Goal: Transaction & Acquisition: Purchase product/service

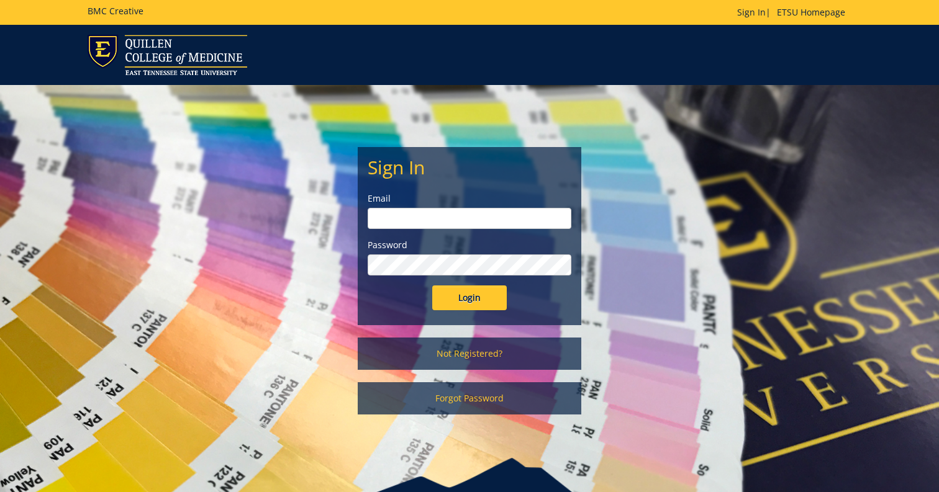
click at [438, 222] on input "email" at bounding box center [470, 218] width 204 height 21
type input "[EMAIL_ADDRESS][DOMAIN_NAME]"
click at [488, 302] on input "Login" at bounding box center [469, 298] width 75 height 25
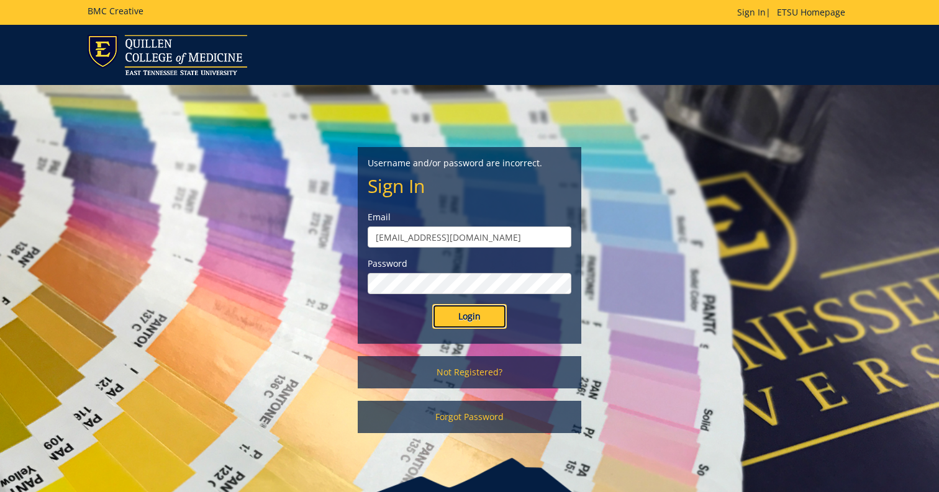
click at [454, 310] on input "Login" at bounding box center [469, 316] width 75 height 25
drag, startPoint x: 463, startPoint y: 238, endPoint x: 414, endPoint y: 238, distance: 49.1
click at [414, 238] on input "[EMAIL_ADDRESS][DOMAIN_NAME]" at bounding box center [470, 237] width 204 height 21
click at [438, 238] on input "buehlerr" at bounding box center [470, 237] width 204 height 21
type input "buehlerr@"
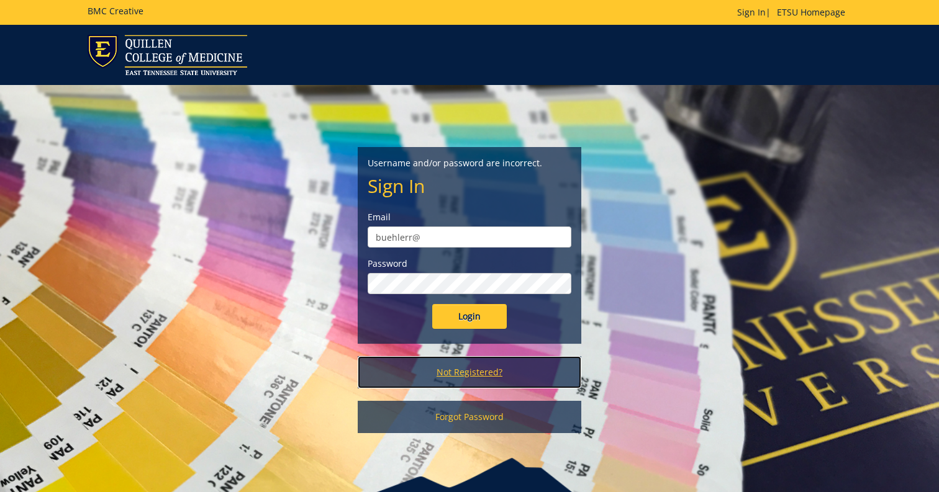
click at [442, 373] on link "Not Registered?" at bounding box center [470, 372] width 224 height 32
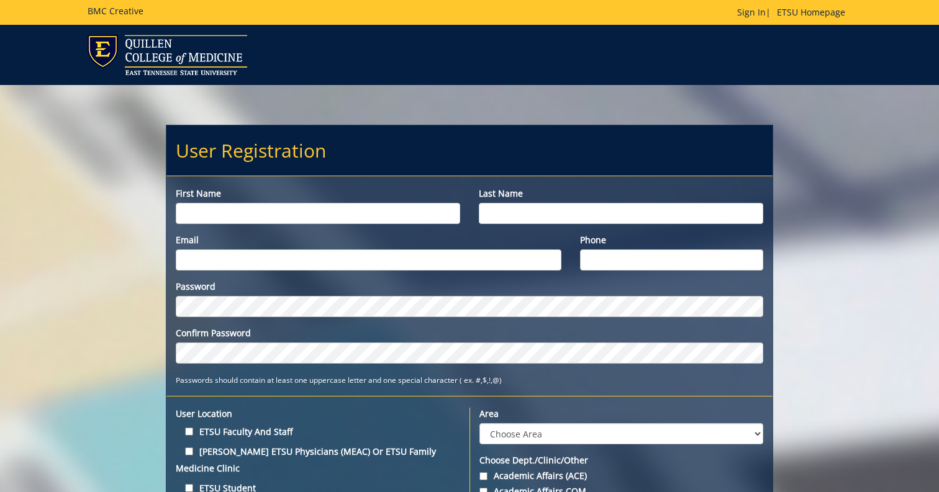
click at [312, 223] on input "First name" at bounding box center [318, 213] width 284 height 21
type input "Robert"
click at [520, 204] on input "Last name" at bounding box center [621, 213] width 284 height 21
type input "Buehler"
click at [329, 257] on input "Email" at bounding box center [369, 260] width 386 height 21
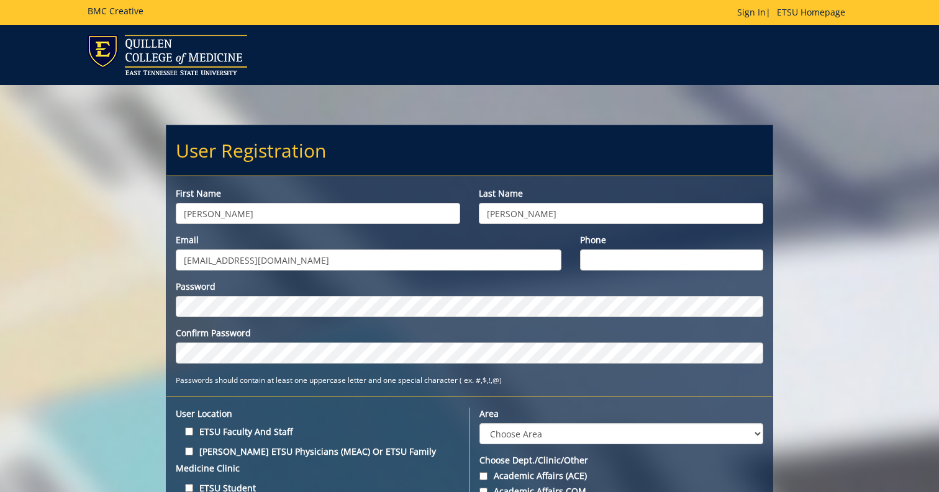
type input "[EMAIL_ADDRESS][DOMAIN_NAME]"
click at [638, 261] on input "Phone" at bounding box center [671, 260] width 183 height 21
type input "6157964064"
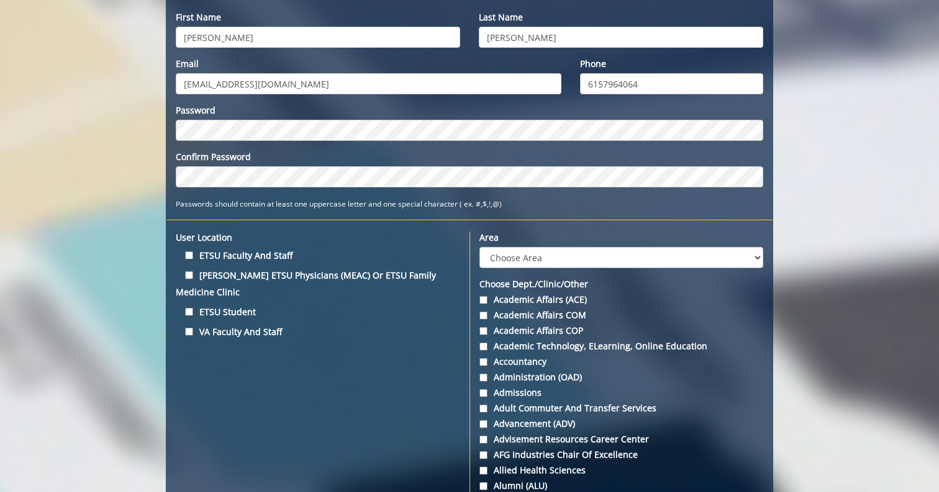
scroll to position [180, 0]
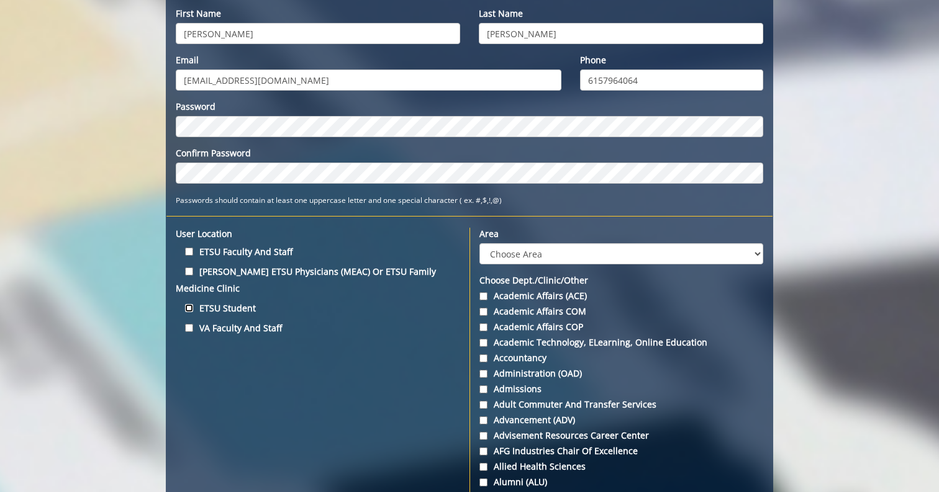
click at [190, 304] on input "ETSU Student" at bounding box center [189, 308] width 8 height 8
checkbox input "true"
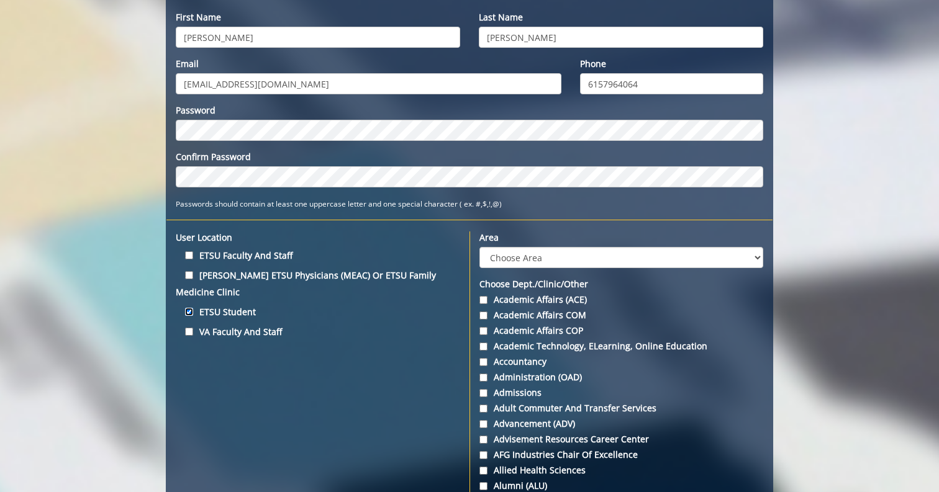
scroll to position [175, 0]
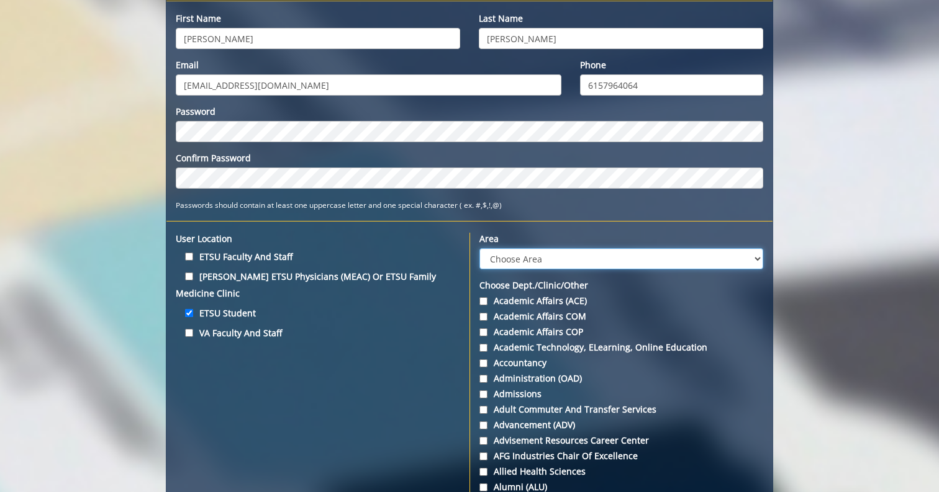
click at [514, 259] on select "Choose Area Administration Advancement (ADM) BucSports Business & Finance Clemm…" at bounding box center [621, 258] width 284 height 21
select select "29"
click at [479, 248] on select "Choose Area Administration Advancement (ADM) BucSports Business & Finance Clemm…" at bounding box center [621, 258] width 284 height 21
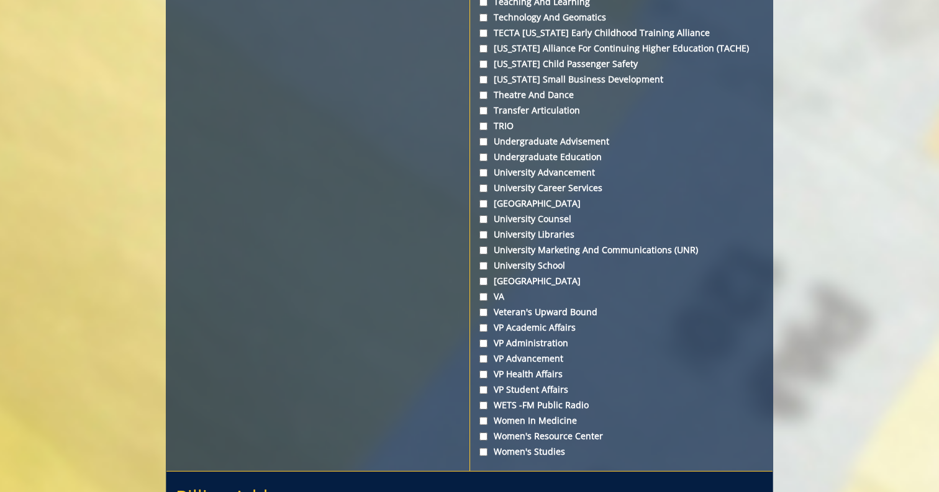
scroll to position [4667, 0]
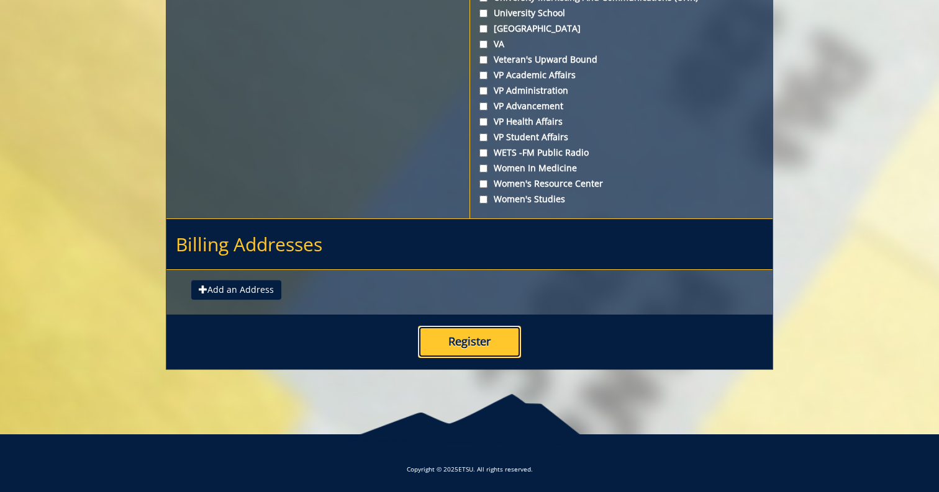
click at [470, 342] on button "Register" at bounding box center [469, 342] width 103 height 32
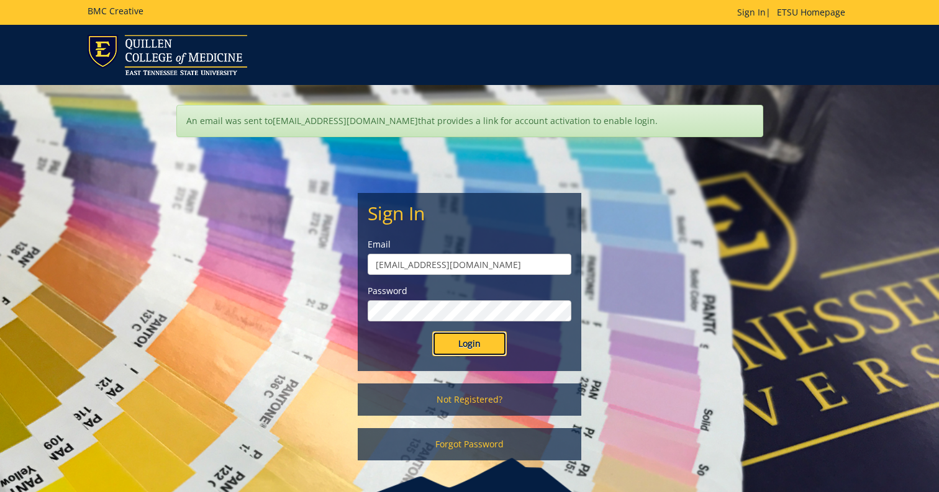
click at [452, 345] on input "Login" at bounding box center [469, 344] width 75 height 25
click at [465, 340] on input "Login" at bounding box center [469, 344] width 75 height 25
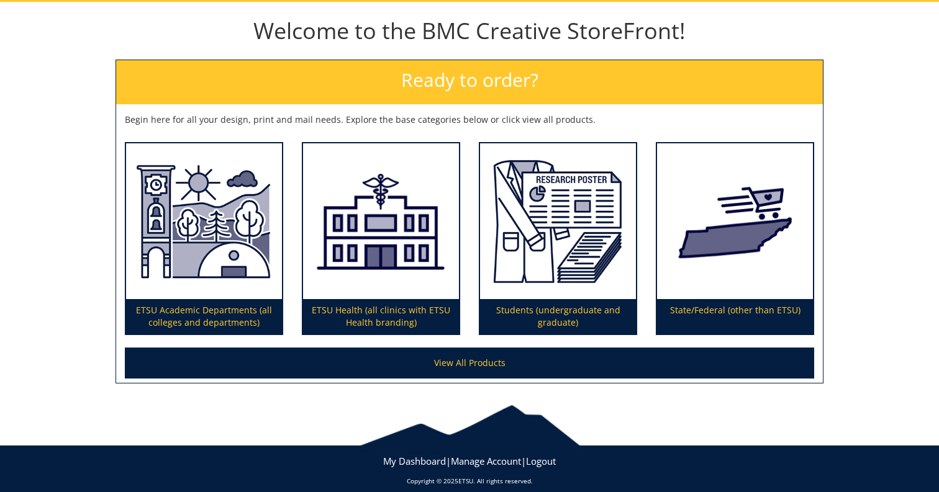
scroll to position [139, 0]
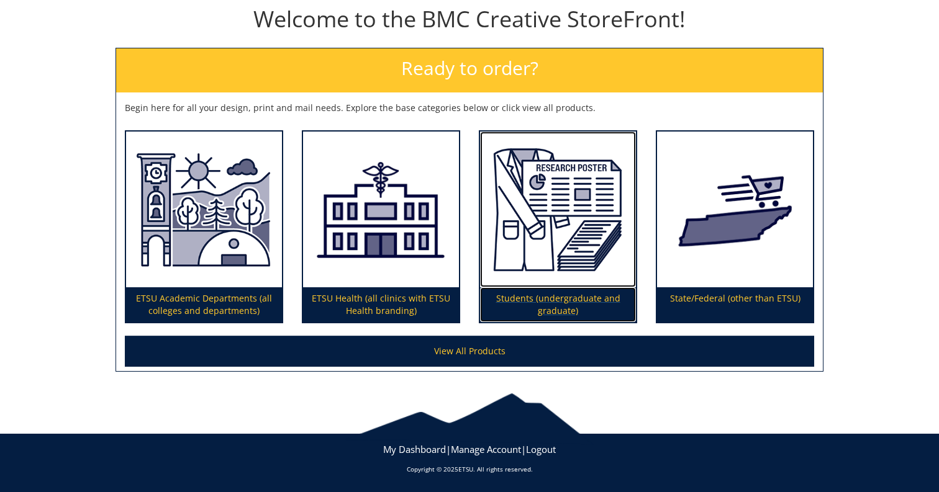
click at [533, 302] on p "Students (undergraduate and graduate)" at bounding box center [558, 305] width 156 height 35
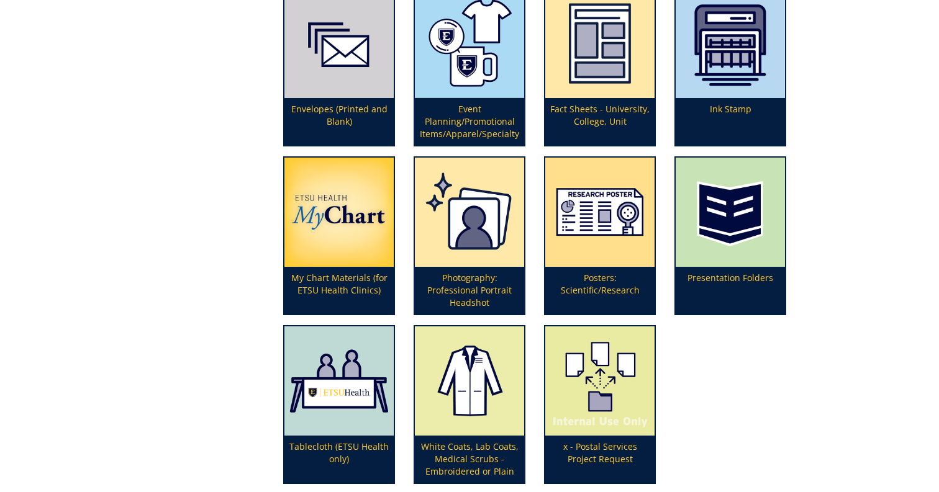
scroll to position [358, 0]
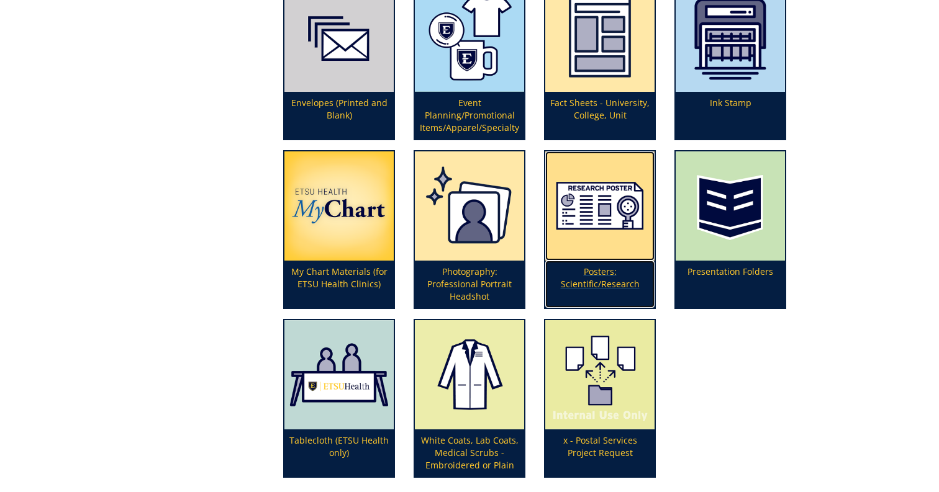
click at [590, 273] on p "Posters: Scientific/Research" at bounding box center [599, 284] width 109 height 47
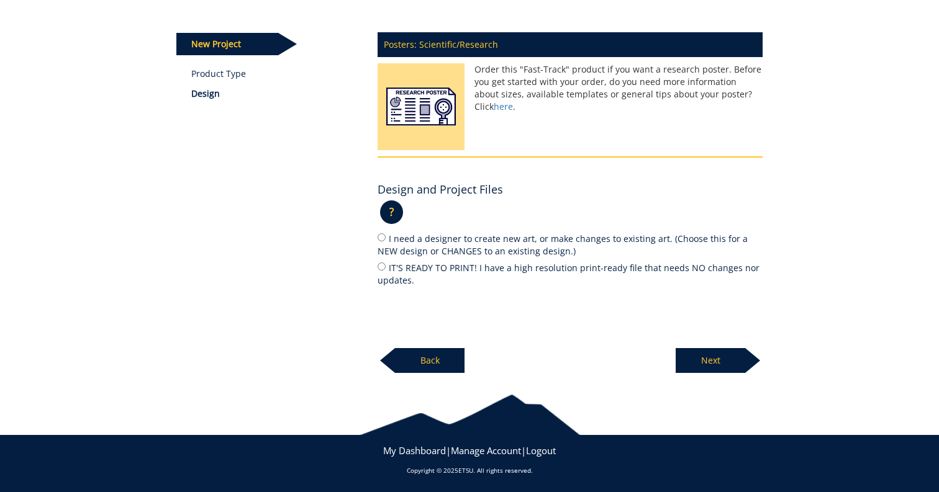
scroll to position [144, 0]
click at [383, 268] on input "IT'S READY TO PRINT! I have a high resolution print-ready file that needs NO ch…" at bounding box center [382, 267] width 8 height 8
radio input "true"
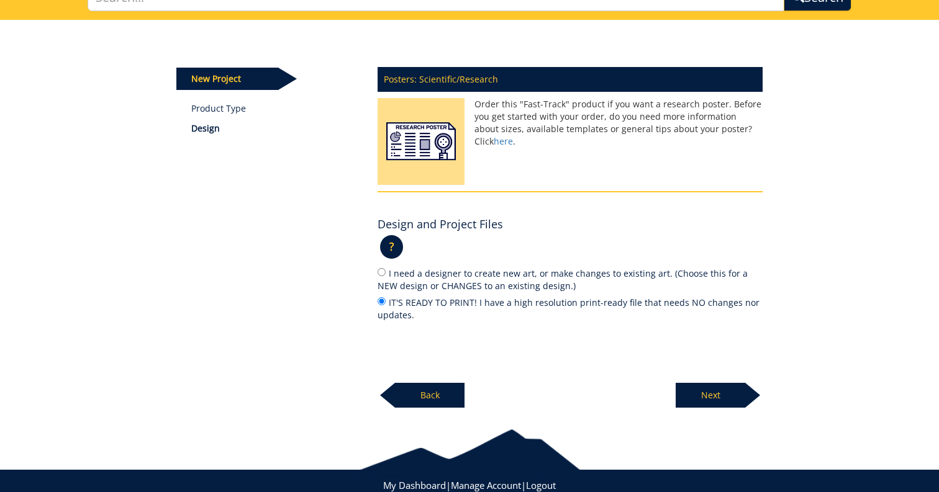
scroll to position [110, 0]
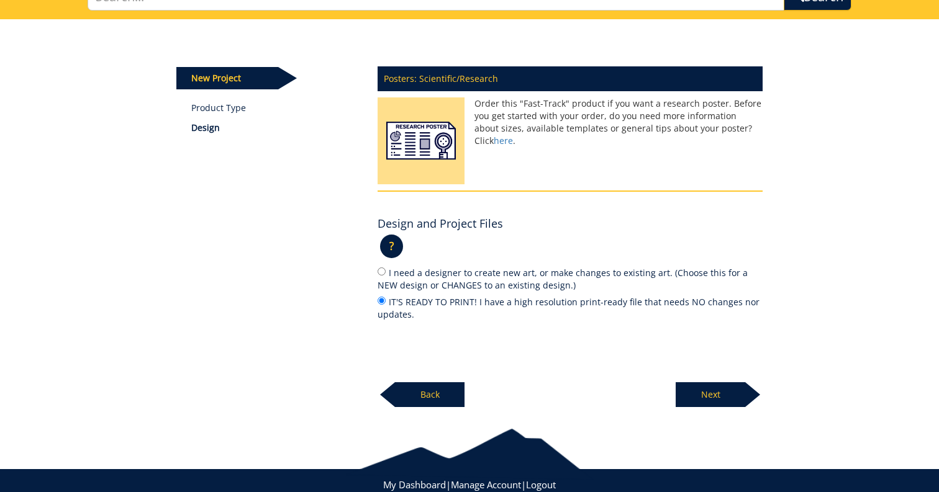
click at [713, 396] on p "Next" at bounding box center [711, 395] width 70 height 25
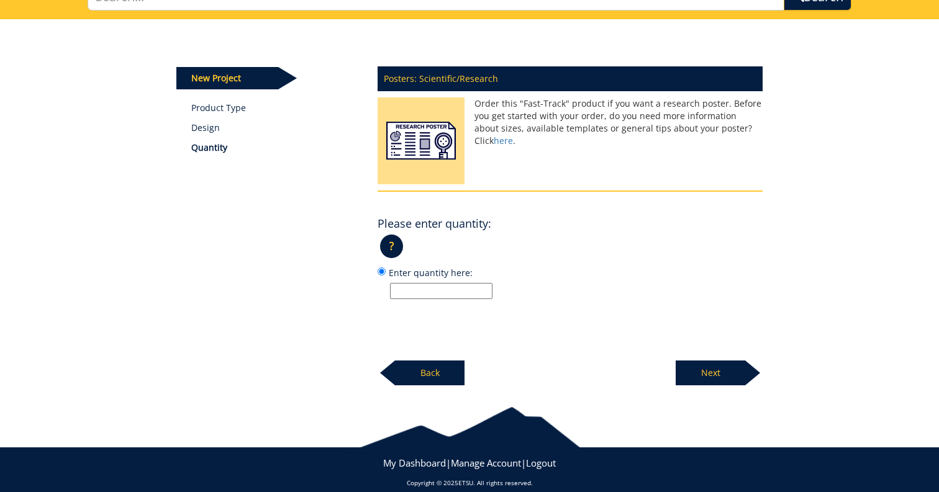
click at [430, 289] on input "Enter quantity here:" at bounding box center [441, 291] width 102 height 16
type input "1"
click at [704, 374] on p "Next" at bounding box center [711, 373] width 70 height 25
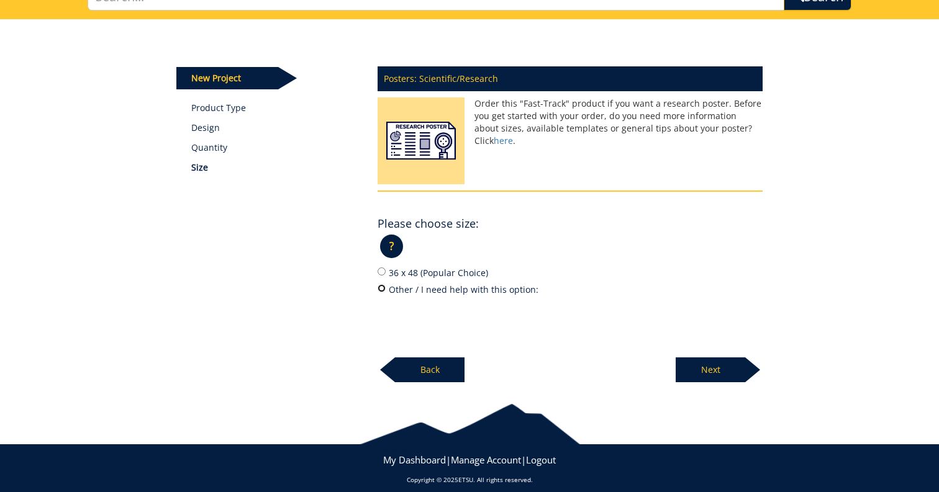
click at [382, 291] on input "Other / I need help with this option:" at bounding box center [382, 288] width 8 height 8
radio input "true"
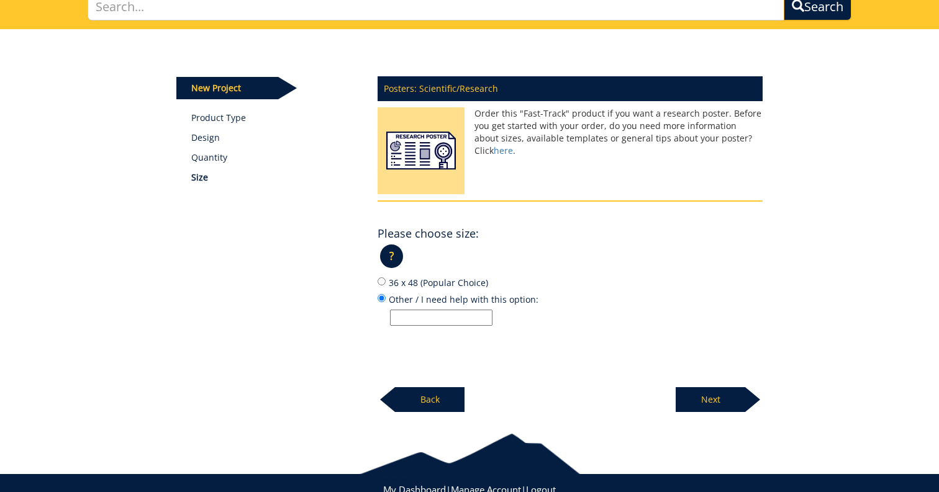
scroll to position [114, 0]
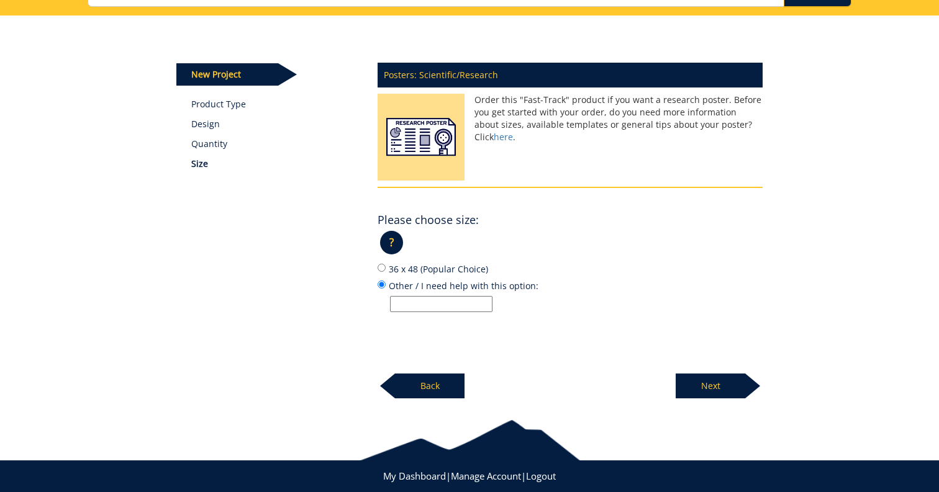
click at [446, 301] on input "Other / I need help with this option:" at bounding box center [441, 304] width 102 height 16
click at [691, 315] on div "Posters: Scientific/Research Order this "Fast-Track" product if you want a rese…" at bounding box center [570, 227] width 404 height 344
click at [710, 384] on p "Next" at bounding box center [711, 386] width 70 height 25
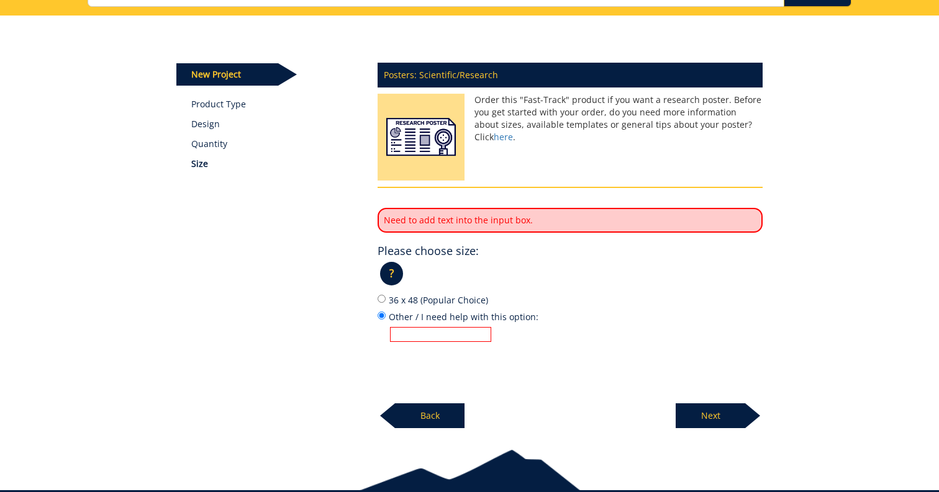
click at [438, 334] on input "Other / I need help with this option:" at bounding box center [440, 334] width 101 height 15
click at [383, 299] on input "36 x 48 (Popular Choice)" at bounding box center [382, 299] width 8 height 8
radio input "true"
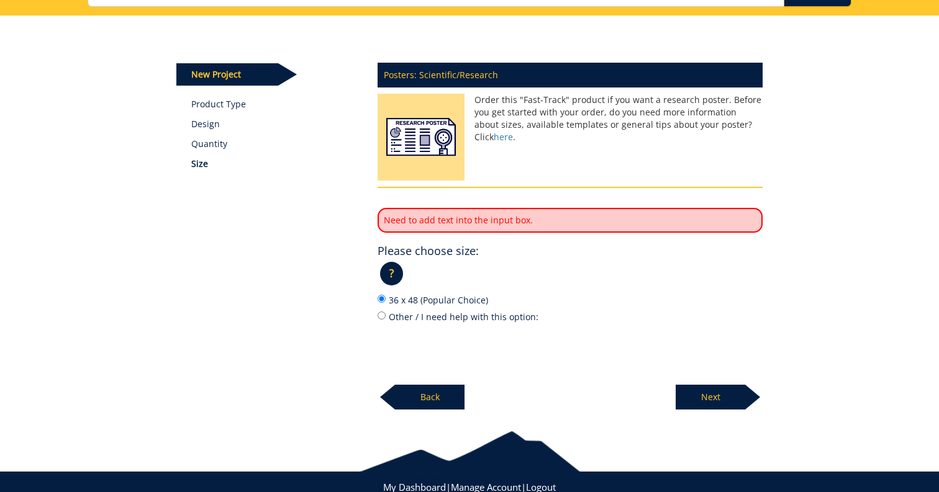
click at [683, 312] on label "Other / I need help with this option:" at bounding box center [570, 317] width 385 height 14
click at [386, 312] on input "Other / I need help with this option:" at bounding box center [382, 316] width 8 height 8
radio input "true"
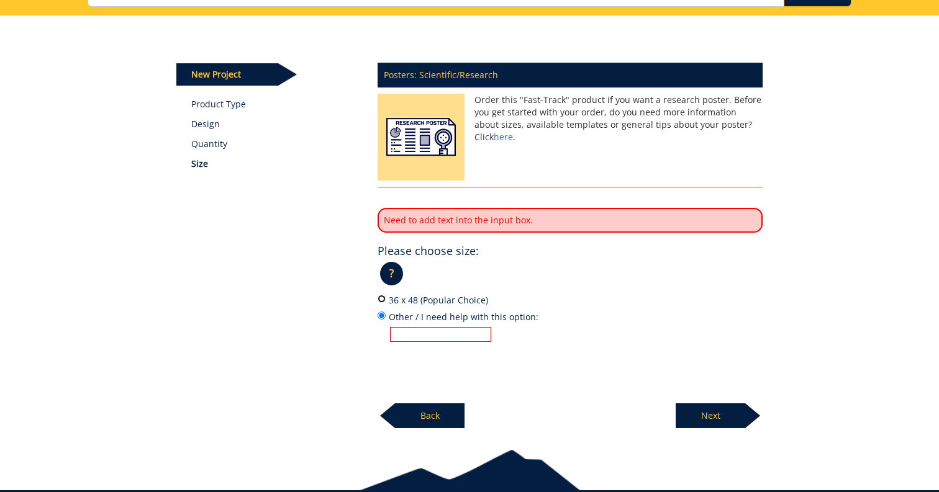
click at [384, 299] on input "36 x 48 (Popular Choice)" at bounding box center [382, 299] width 8 height 8
radio input "true"
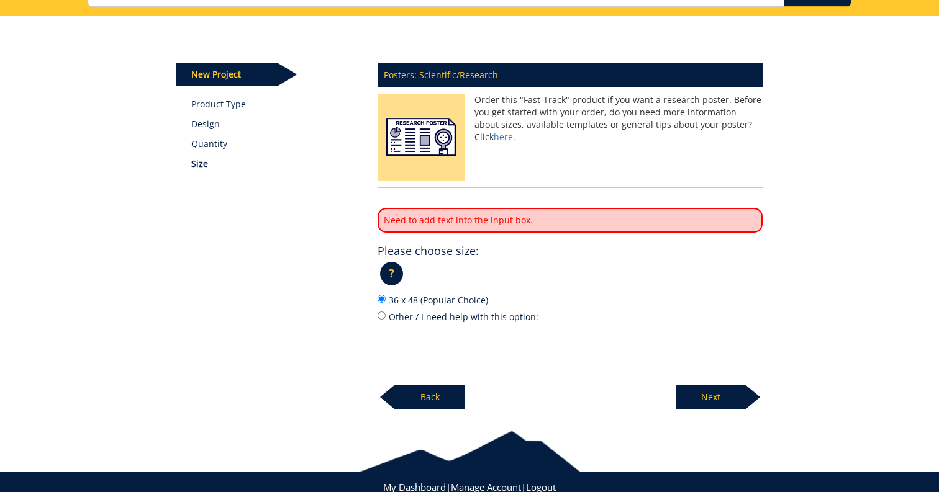
click at [699, 401] on p "Next" at bounding box center [711, 397] width 70 height 25
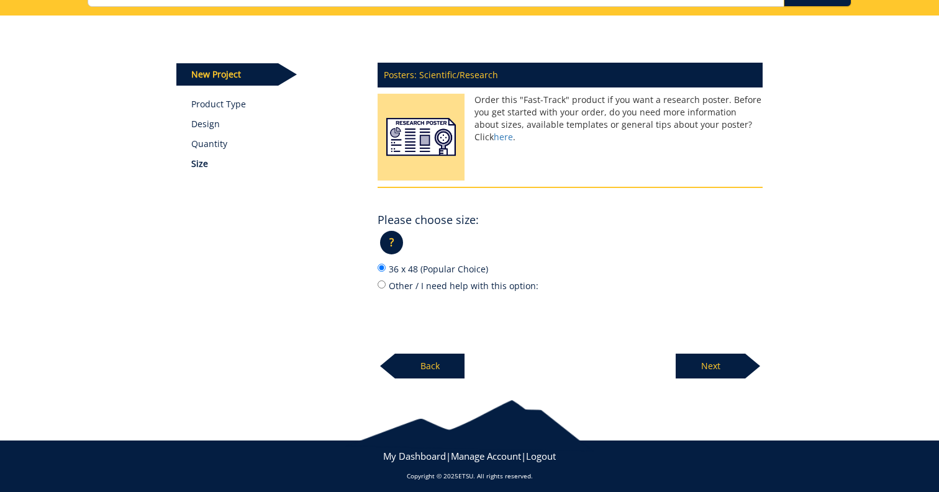
click at [715, 364] on p "Next" at bounding box center [711, 366] width 70 height 25
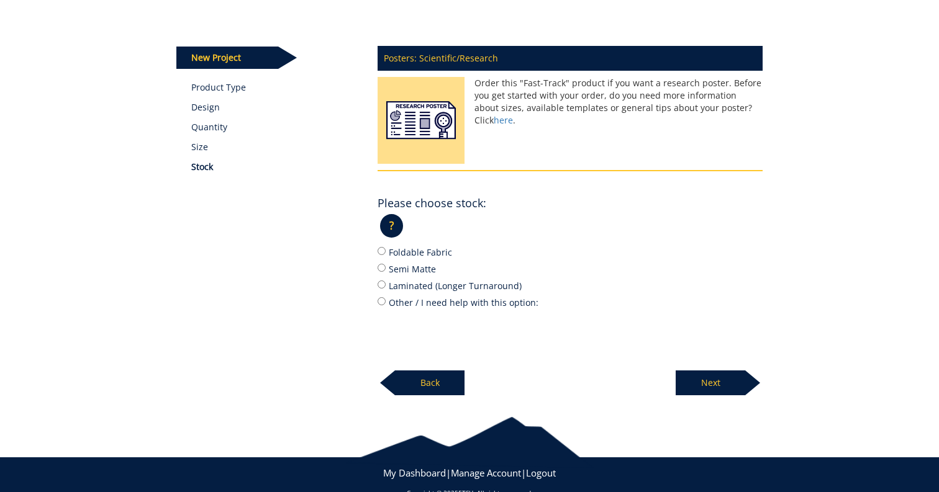
scroll to position [132, 0]
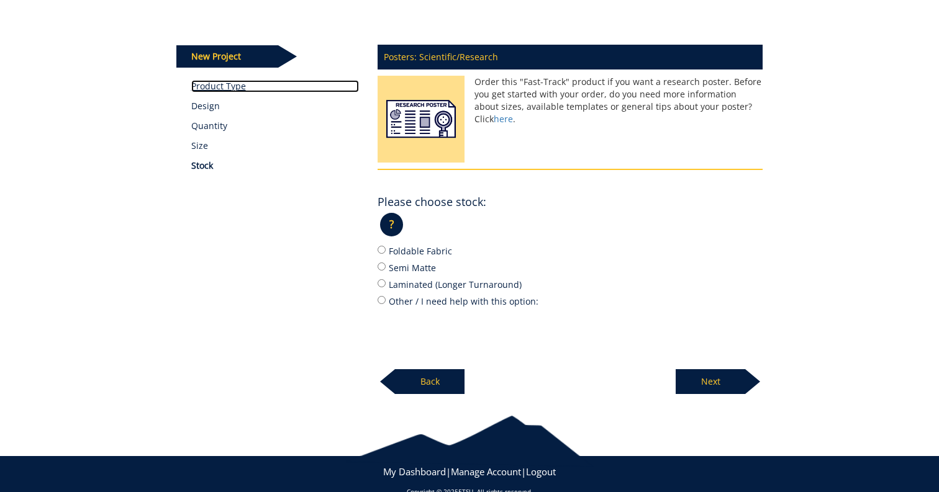
click at [223, 85] on link "Product Type" at bounding box center [275, 86] width 168 height 12
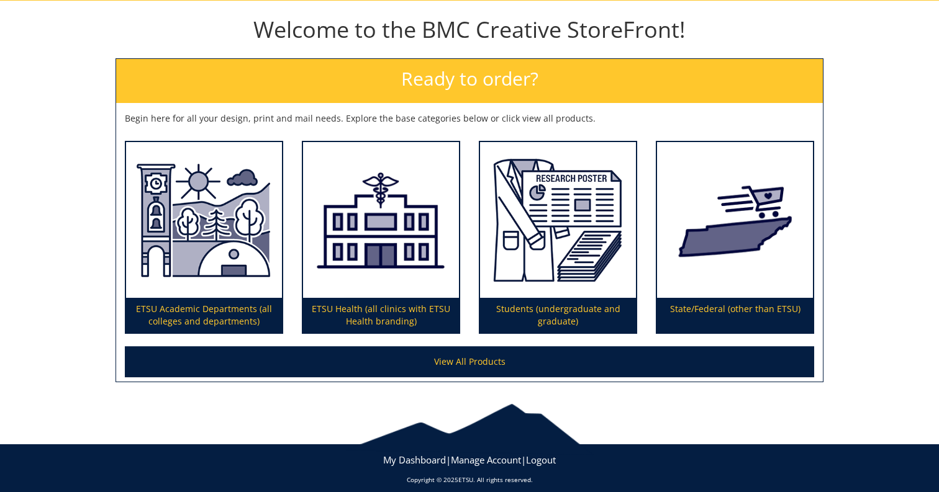
scroll to position [139, 0]
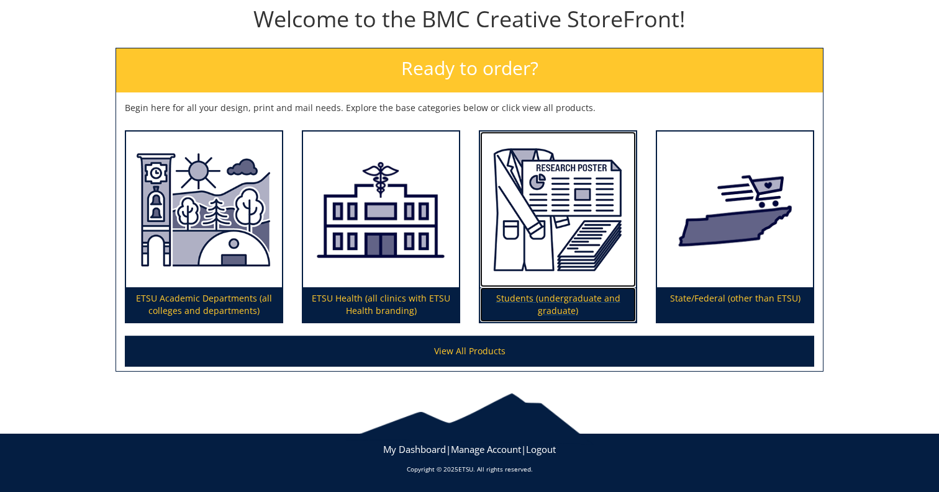
click at [539, 299] on p "Students (undergraduate and graduate)" at bounding box center [558, 305] width 156 height 35
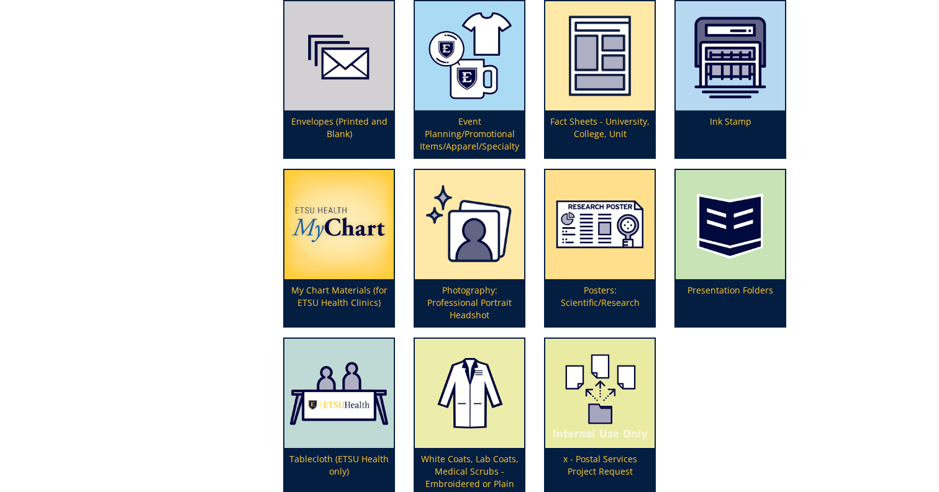
scroll to position [371, 0]
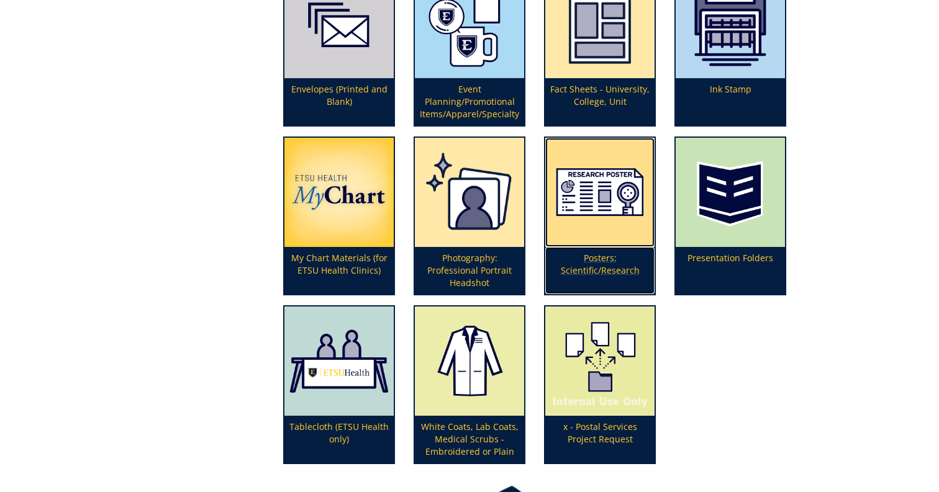
click at [587, 263] on p "Posters: Scientific/Research" at bounding box center [599, 270] width 109 height 47
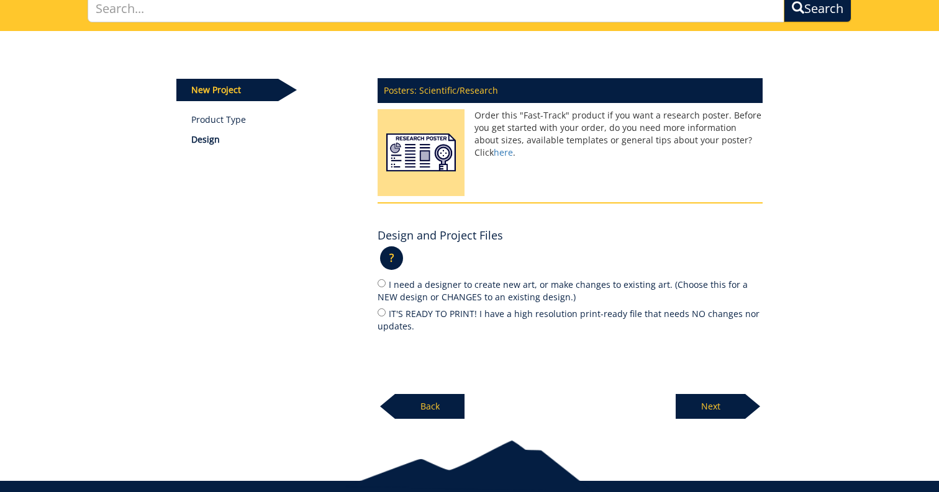
scroll to position [100, 0]
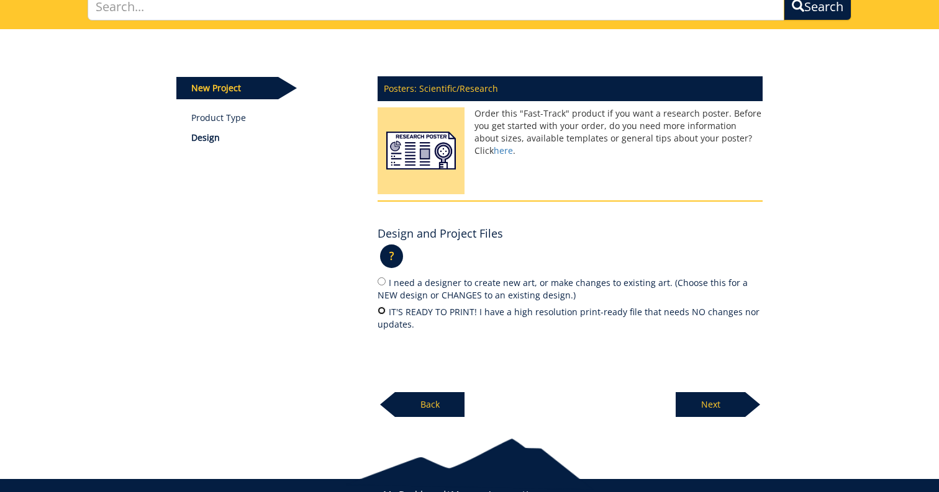
click at [383, 310] on input "IT'S READY TO PRINT! I have a high resolution print-ready file that needs NO ch…" at bounding box center [382, 311] width 8 height 8
radio input "true"
click at [653, 384] on div "Posters: Scientific/Research Order this "Fast-Track" product if you want a rese…" at bounding box center [570, 243] width 404 height 349
click at [713, 405] on p "Next" at bounding box center [711, 404] width 70 height 25
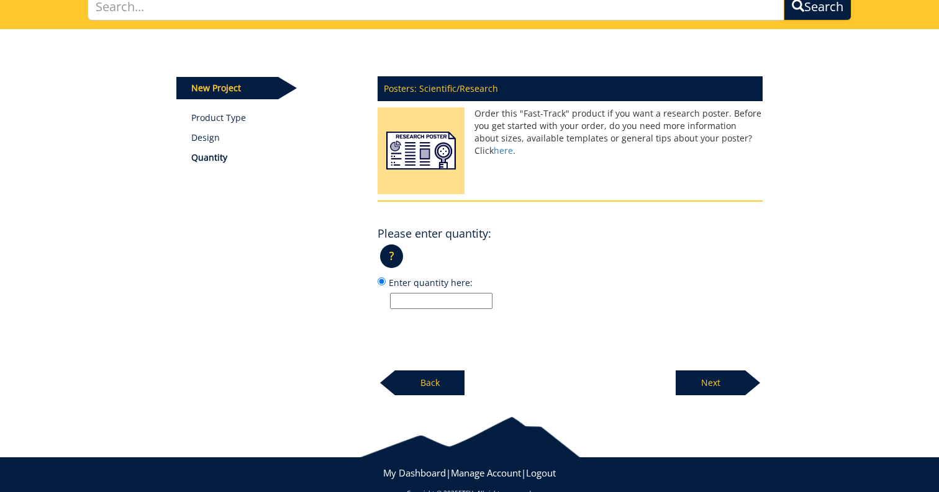
click at [451, 307] on input "Enter quantity here:" at bounding box center [441, 301] width 102 height 16
type input "1"
click at [730, 384] on p "Next" at bounding box center [711, 383] width 70 height 25
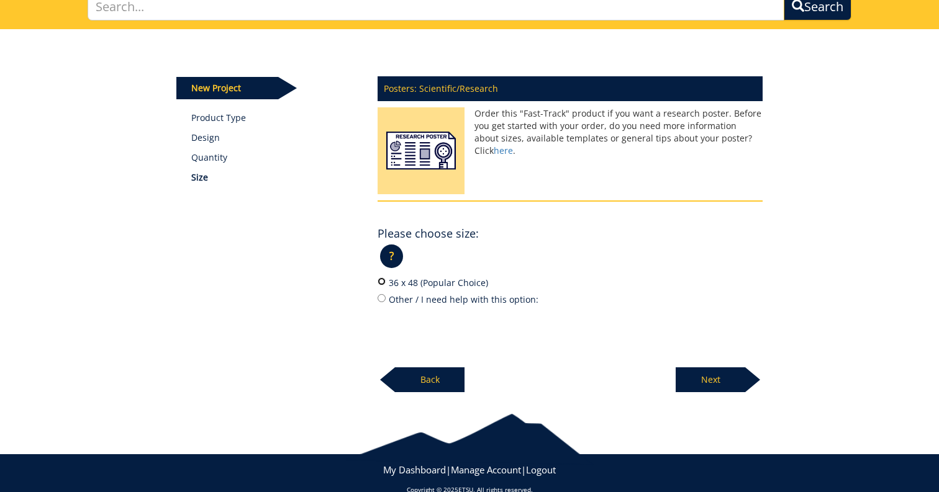
click at [385, 281] on input "36 x 48 (Popular Choice)" at bounding box center [382, 282] width 8 height 8
radio input "true"
click at [704, 378] on p "Next" at bounding box center [711, 380] width 70 height 25
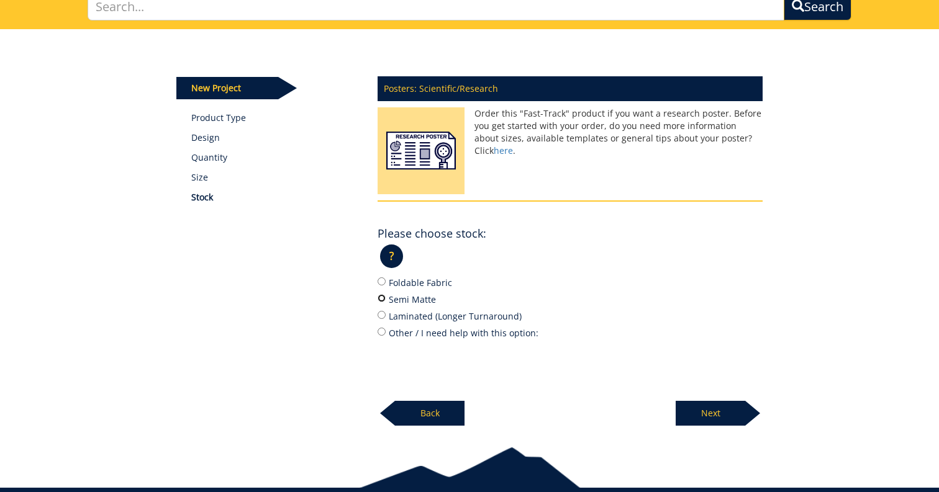
click at [381, 299] on input "Semi Matte" at bounding box center [382, 298] width 8 height 8
radio input "true"
click at [702, 411] on p "Next" at bounding box center [711, 413] width 70 height 25
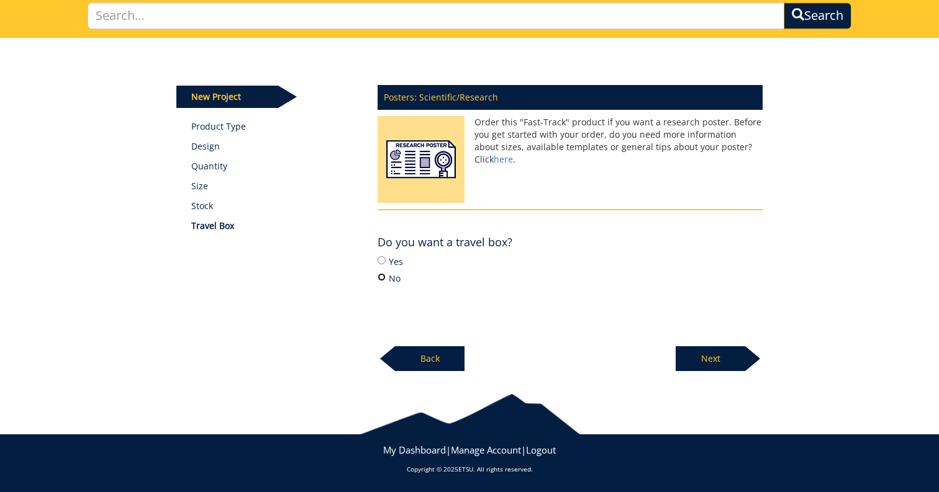
click at [383, 276] on input "No" at bounding box center [382, 277] width 8 height 8
radio input "true"
click at [718, 356] on p "Next" at bounding box center [711, 359] width 70 height 25
click at [709, 358] on p "Next" at bounding box center [711, 359] width 70 height 25
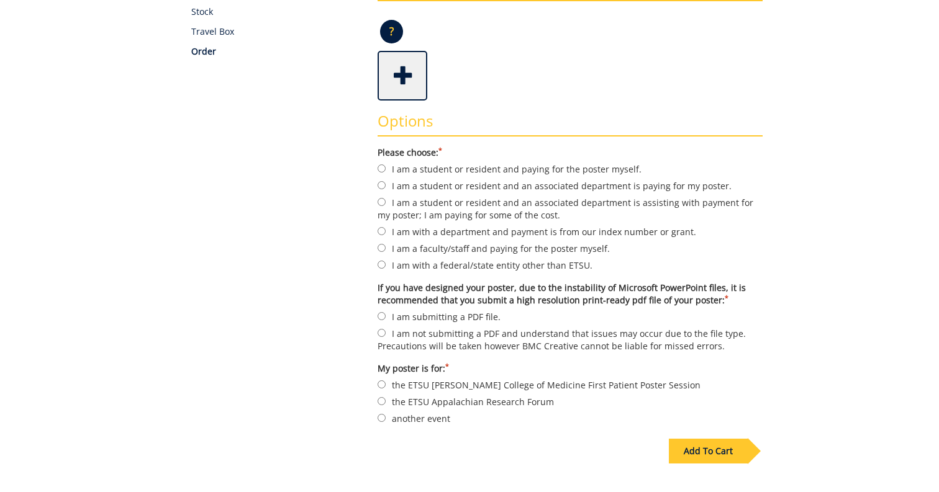
scroll to position [276, 0]
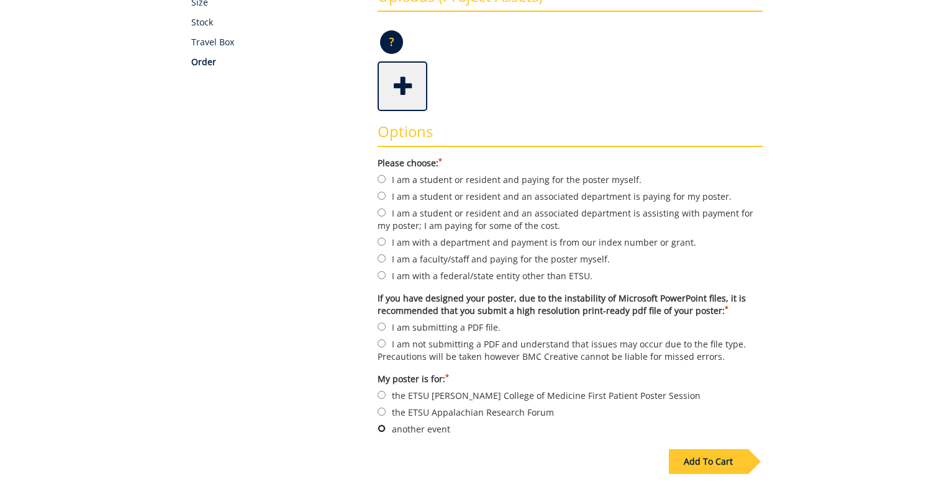
click at [380, 426] on input "another event" at bounding box center [382, 429] width 8 height 8
radio input "true"
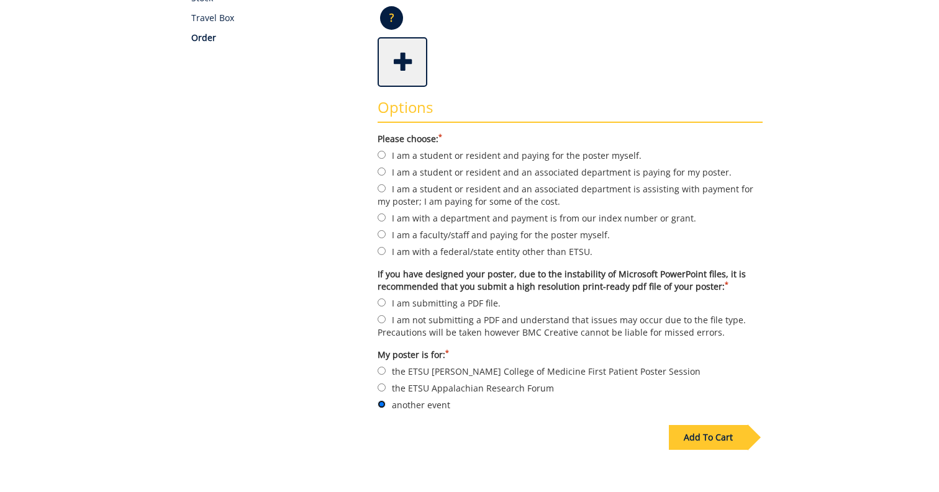
scroll to position [296, 0]
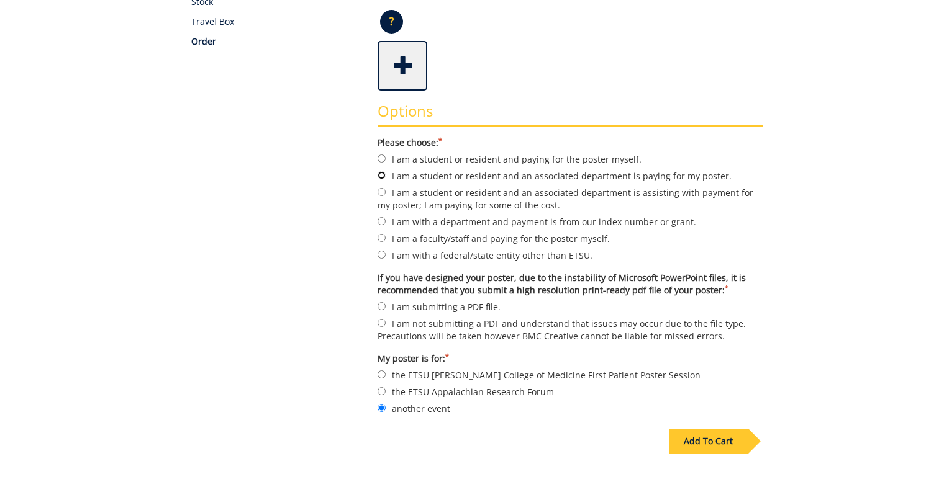
click at [381, 173] on input "I am a student or resident and an associated department is paying for my poster." at bounding box center [382, 175] width 8 height 8
radio input "true"
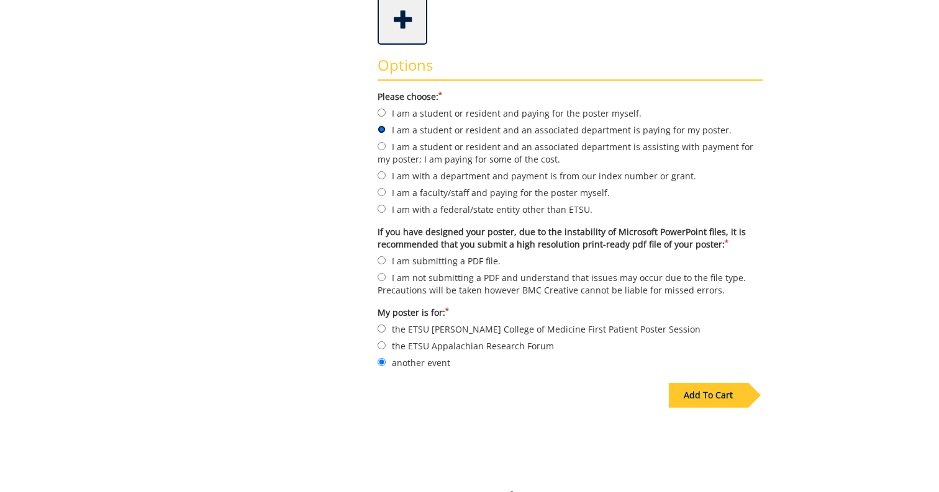
scroll to position [352, 0]
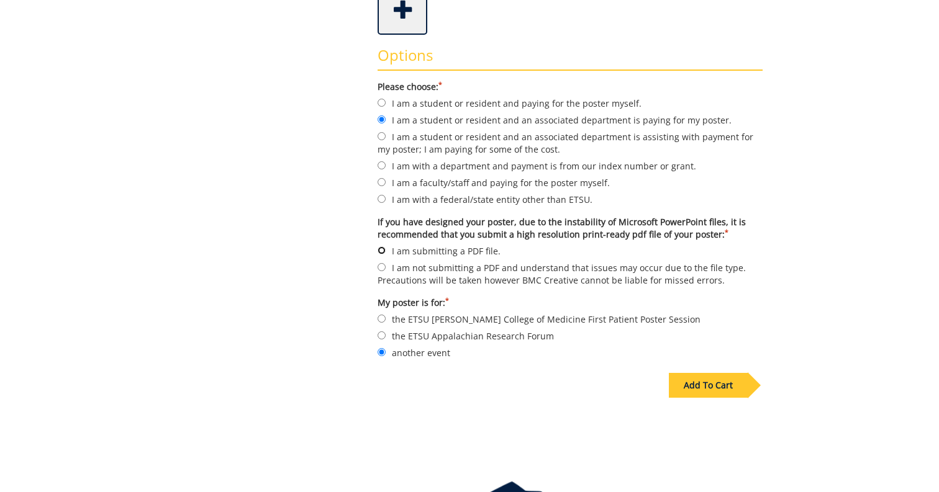
click at [383, 248] on input "I am submitting a PDF file." at bounding box center [382, 251] width 8 height 8
radio input "true"
click at [714, 384] on div "Add To Cart" at bounding box center [708, 385] width 79 height 25
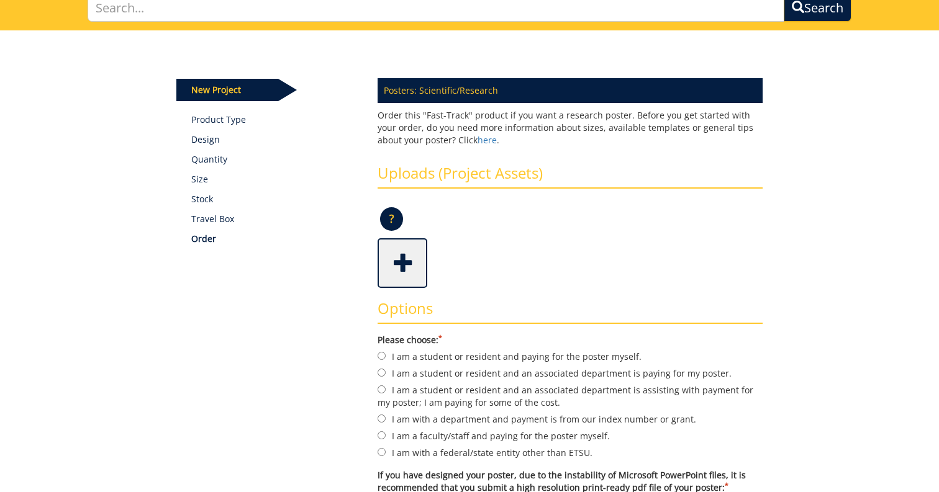
scroll to position [107, 0]
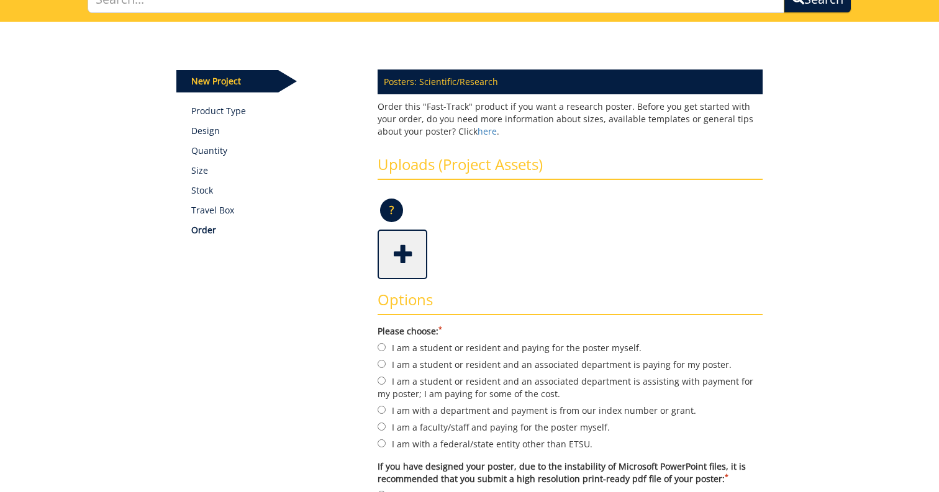
click at [406, 249] on span at bounding box center [404, 253] width 50 height 43
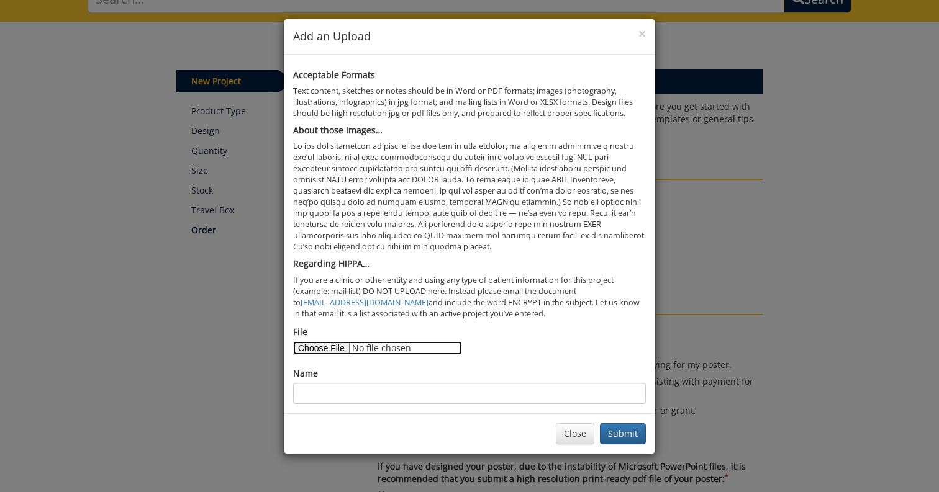
click at [324, 349] on input "File" at bounding box center [377, 349] width 169 height 14
type input "C:\fakepath\ParamedicDiscretion-PosterVFINAL.pdf"
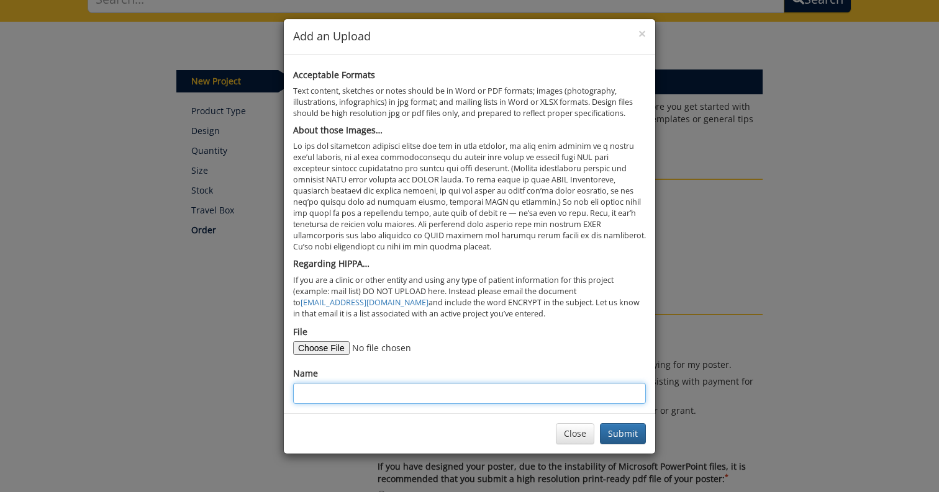
click at [385, 394] on input "Name" at bounding box center [469, 393] width 353 height 21
type input "Paramedic Discretion"
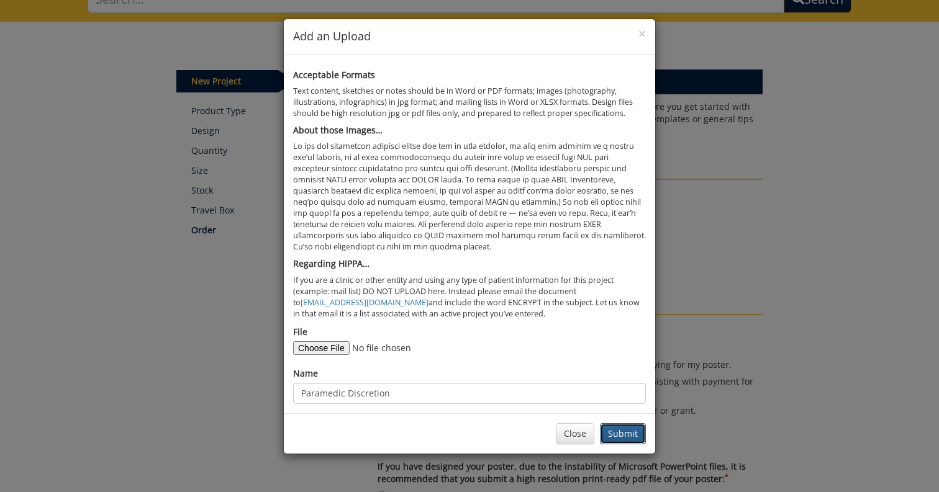
click at [623, 433] on button "Submit" at bounding box center [623, 434] width 46 height 21
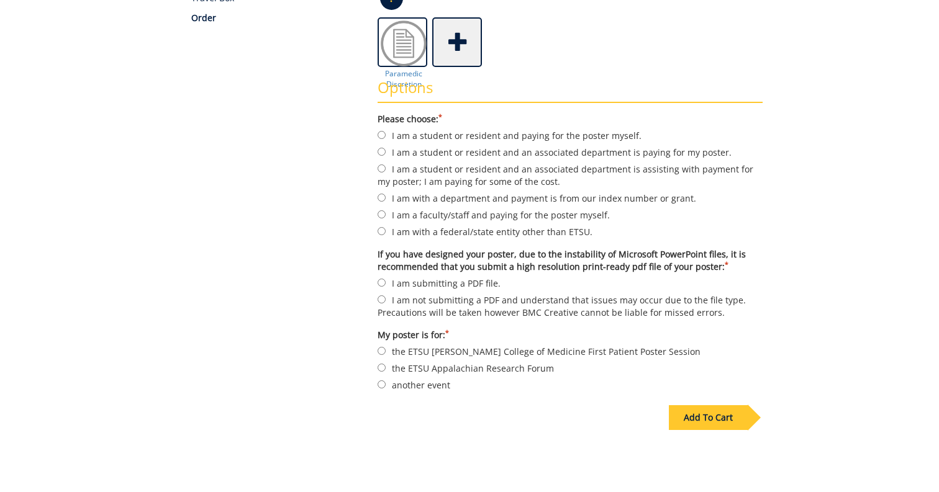
scroll to position [331, 0]
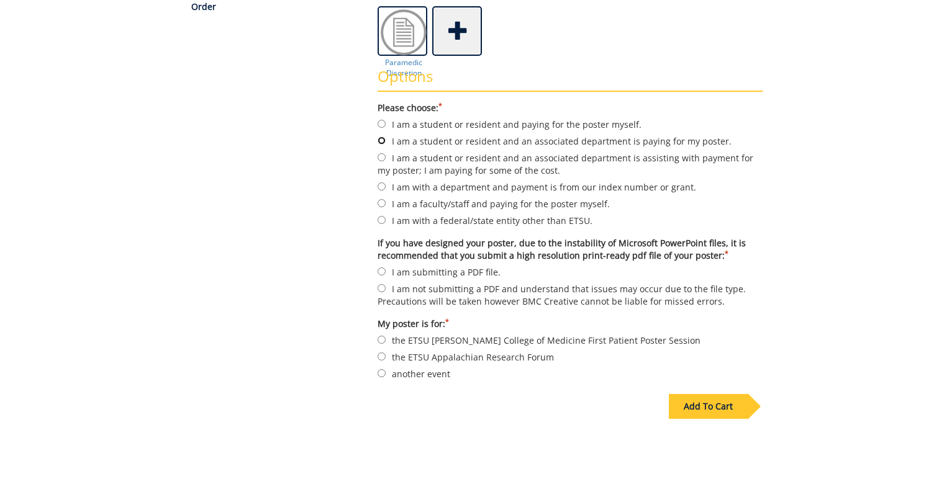
click at [381, 140] on input "I am a student or resident and an associated department is paying for my poster." at bounding box center [382, 141] width 8 height 8
radio input "true"
click at [381, 270] on input "I am submitting a PDF file." at bounding box center [382, 272] width 8 height 8
radio input "true"
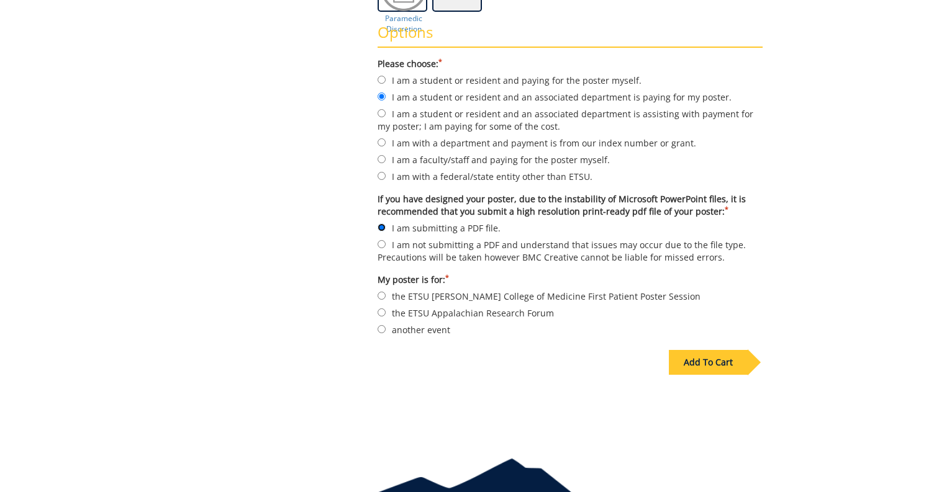
scroll to position [376, 0]
click at [382, 325] on input "another event" at bounding box center [382, 329] width 8 height 8
radio input "true"
click at [714, 356] on div "Add To Cart" at bounding box center [708, 362] width 79 height 25
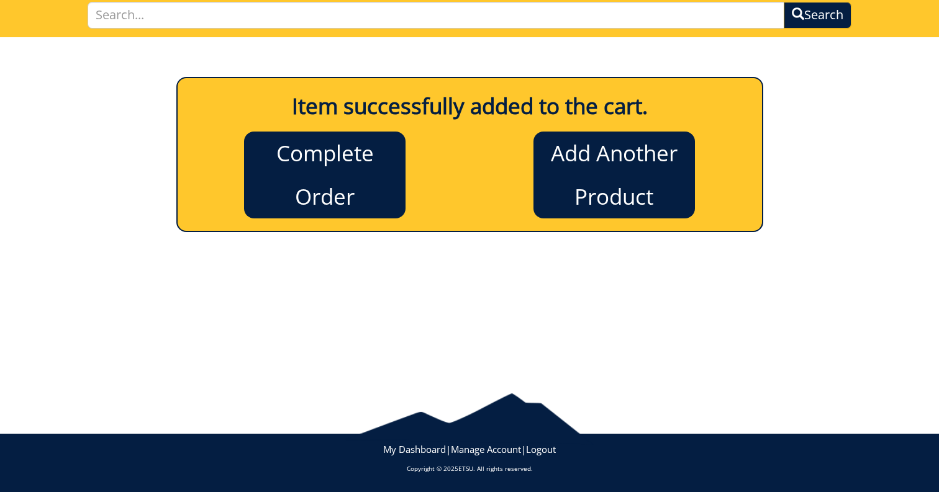
scroll to position [91, 0]
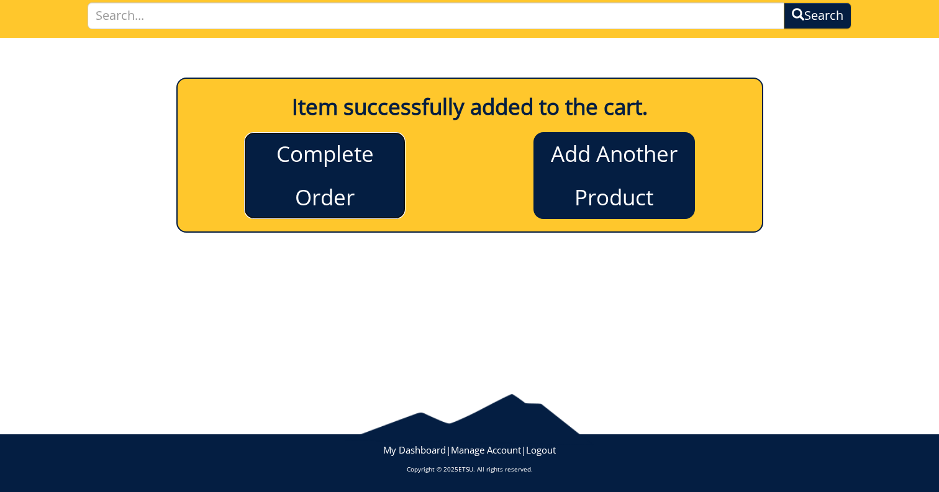
click at [331, 177] on link "Complete Order" at bounding box center [324, 175] width 161 height 87
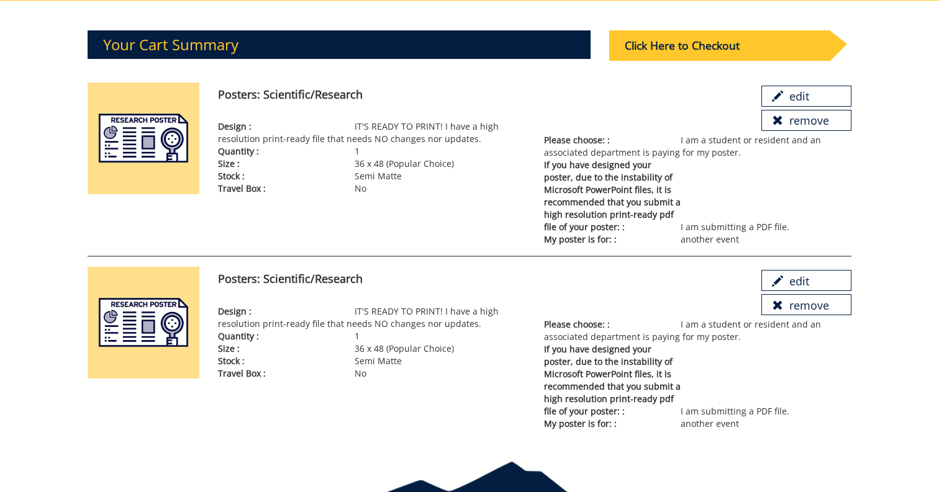
scroll to position [126, 0]
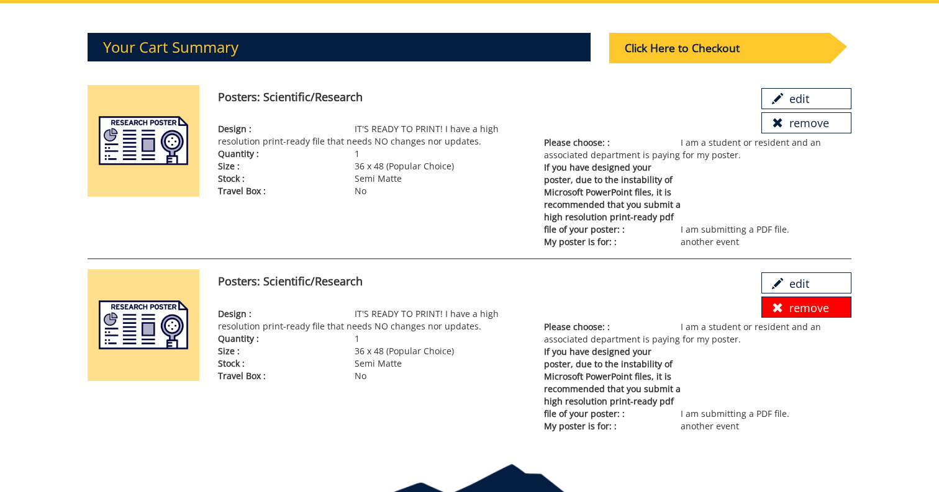
click at [796, 312] on link "remove" at bounding box center [806, 307] width 90 height 21
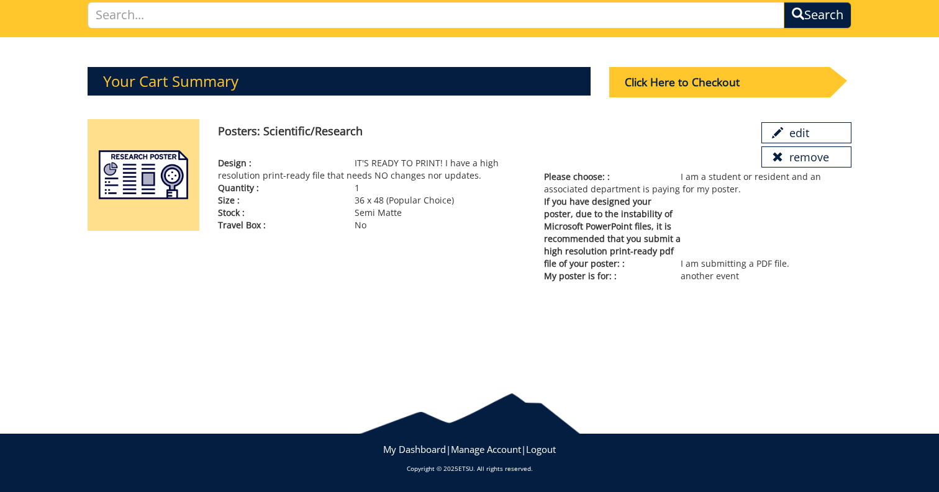
scroll to position [91, 0]
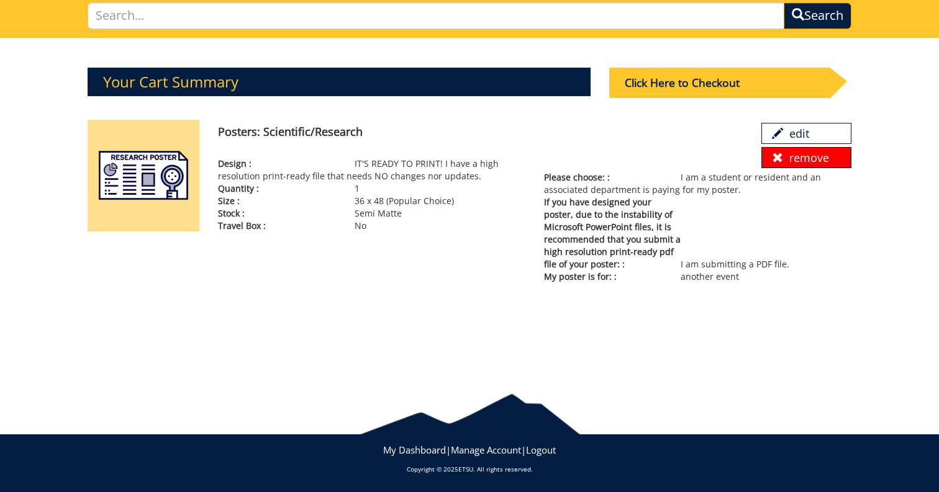
click at [804, 161] on link "remove" at bounding box center [806, 157] width 90 height 21
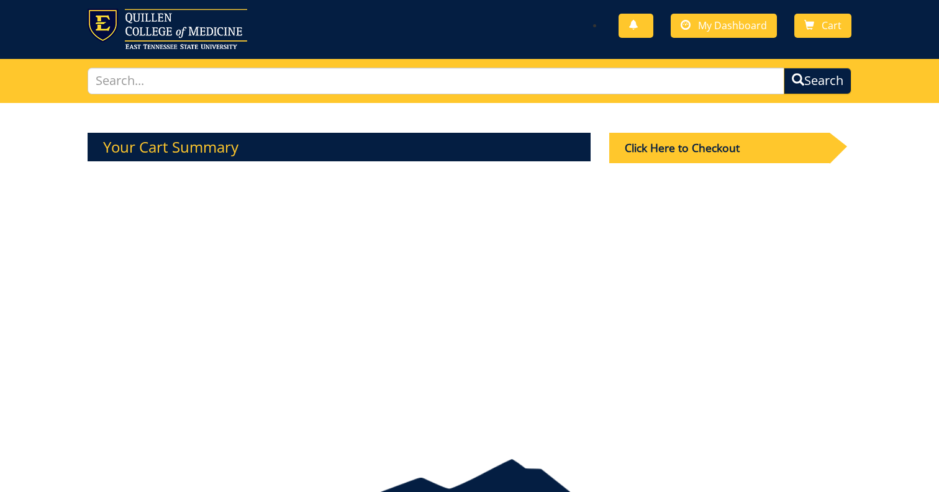
scroll to position [0, 0]
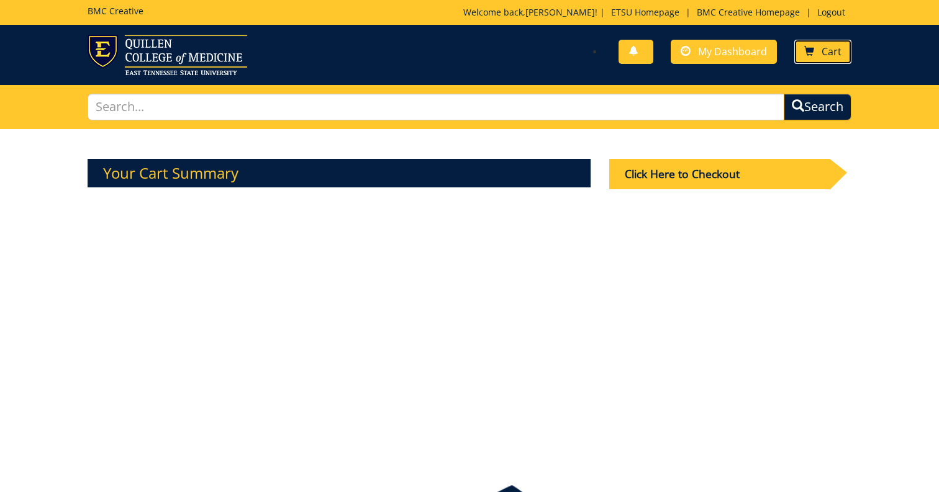
click at [820, 50] on link "Cart" at bounding box center [822, 52] width 57 height 24
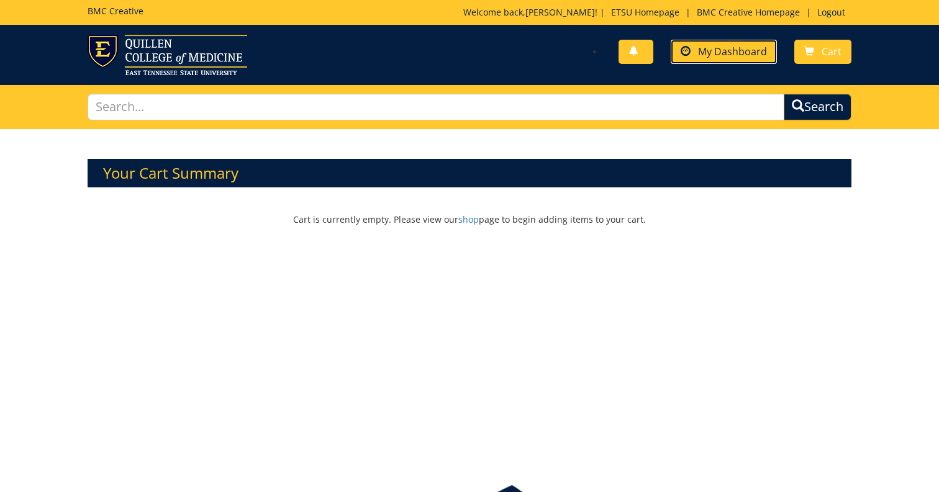
click at [716, 46] on span "My Dashboard" at bounding box center [732, 52] width 69 height 14
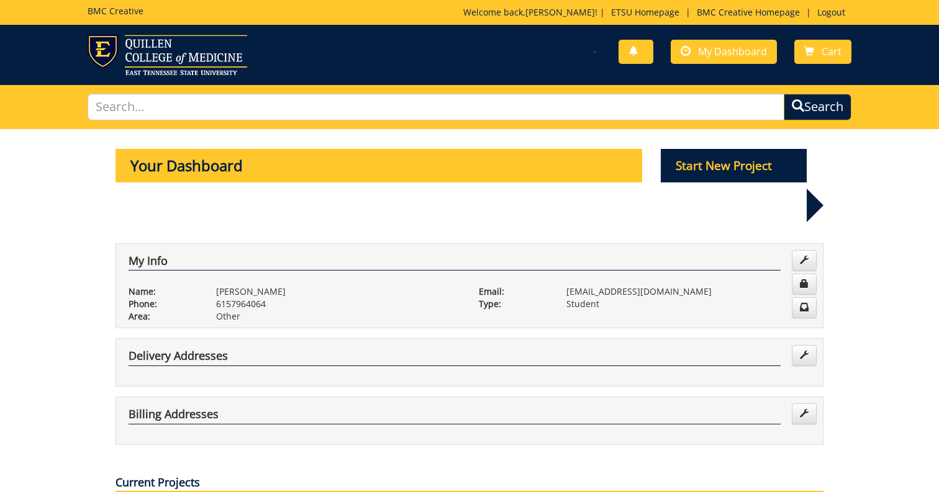
click at [156, 168] on p "Your Dashboard" at bounding box center [379, 166] width 527 height 34
click at [730, 11] on link "BMC Creative Homepage" at bounding box center [749, 12] width 116 height 12
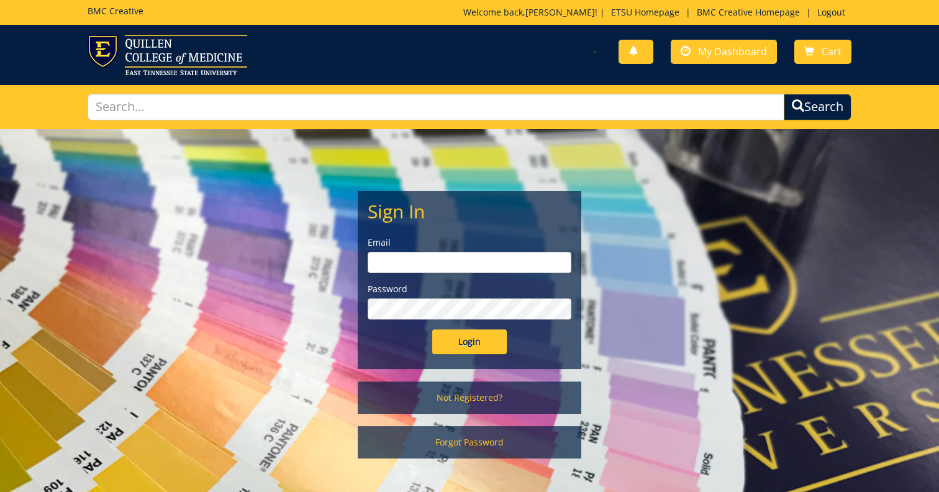
click at [404, 267] on input "email" at bounding box center [470, 262] width 204 height 21
type input "[EMAIL_ADDRESS][DOMAIN_NAME]"
click at [468, 342] on input "Login" at bounding box center [469, 342] width 75 height 25
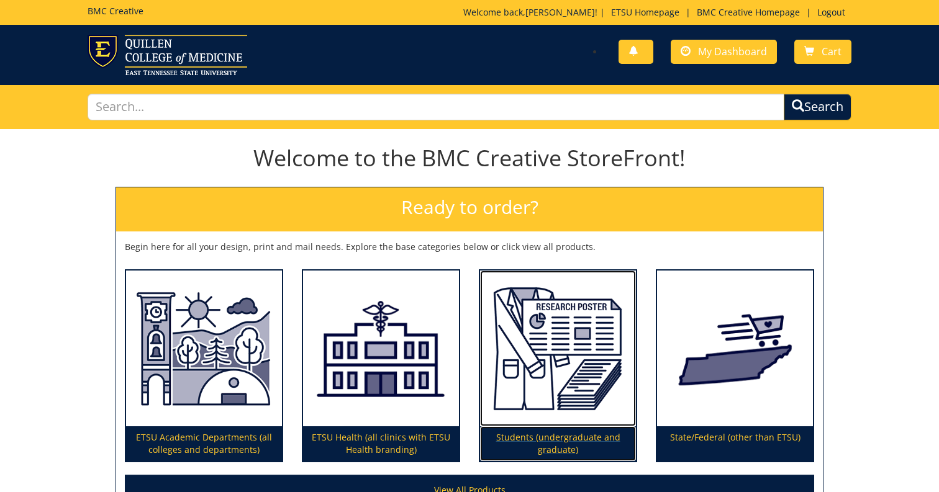
click at [553, 442] on p "Students (undergraduate and graduate)" at bounding box center [558, 444] width 156 height 35
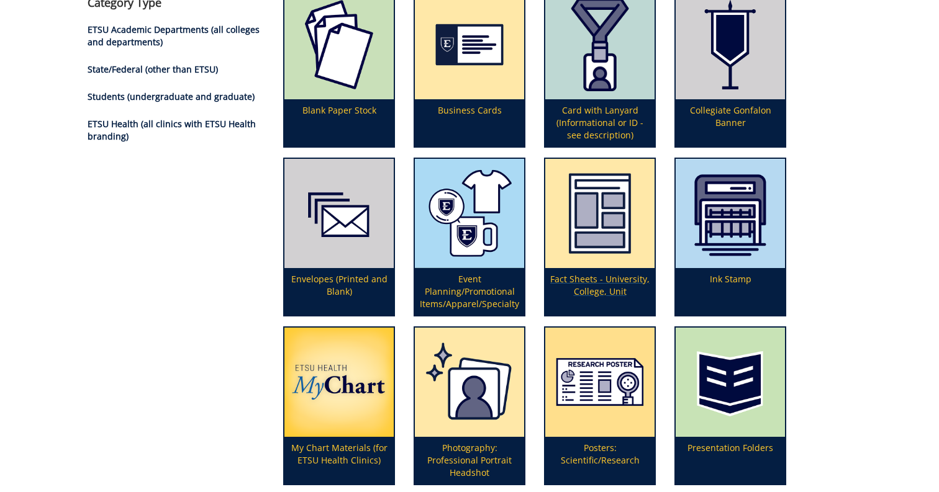
scroll to position [188, 0]
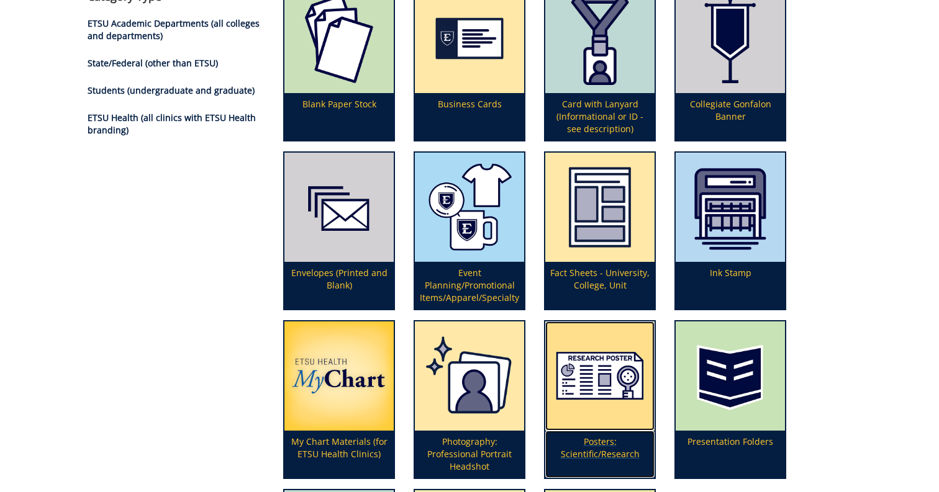
click at [591, 453] on p "Posters: Scientific/Research" at bounding box center [599, 454] width 109 height 47
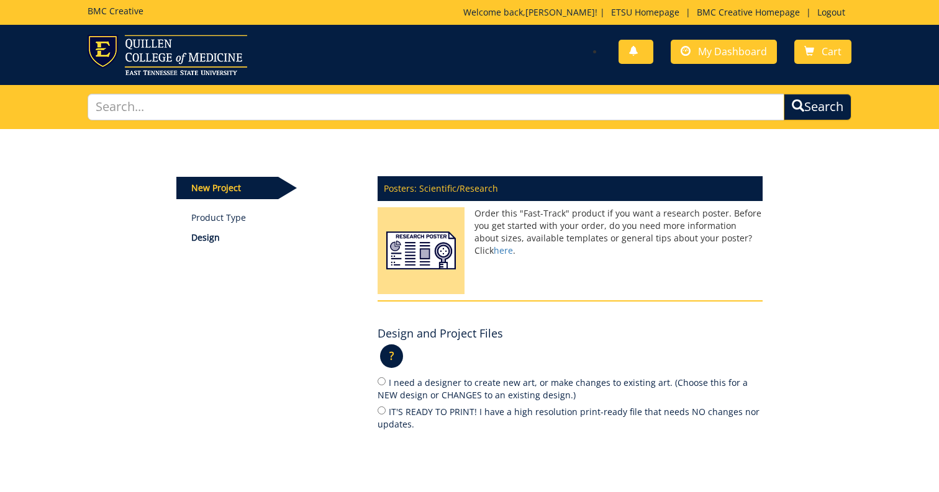
scroll to position [68, 0]
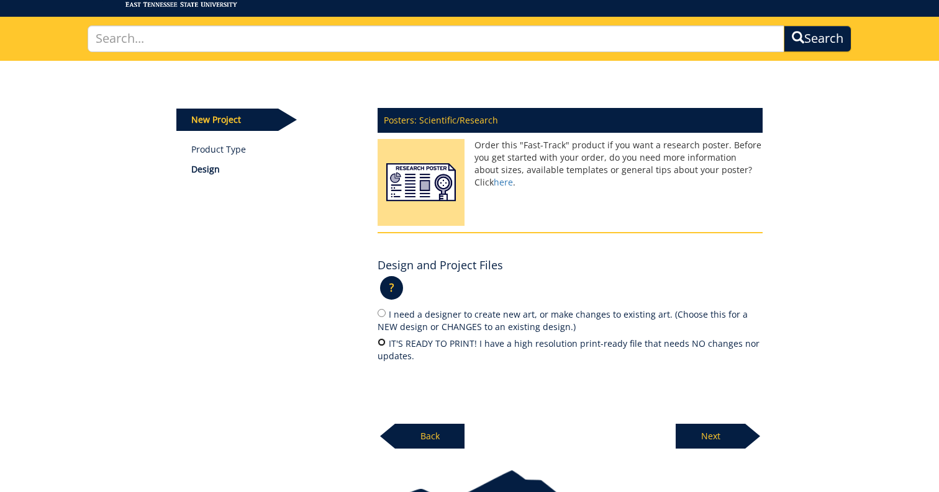
click at [383, 342] on input "IT'S READY TO PRINT! I have a high resolution print-ready file that needs NO ch…" at bounding box center [382, 342] width 8 height 8
radio input "true"
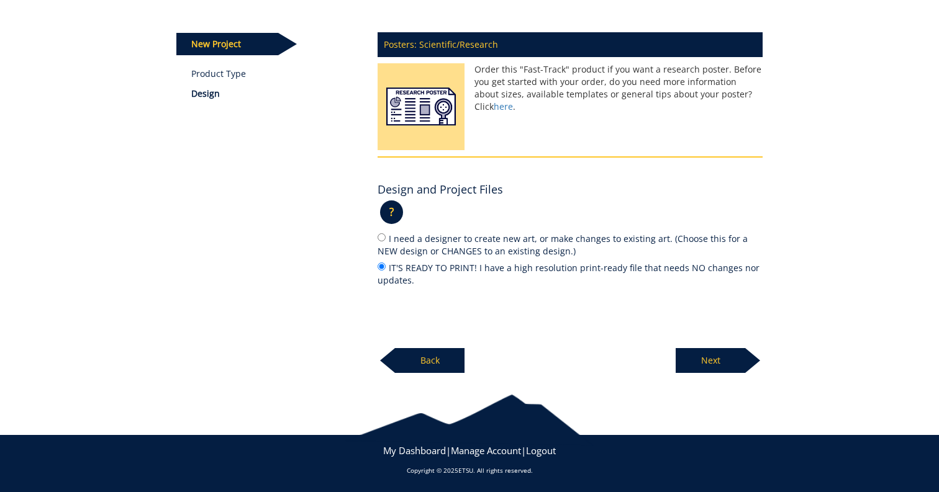
click at [716, 361] on p "Next" at bounding box center [711, 360] width 70 height 25
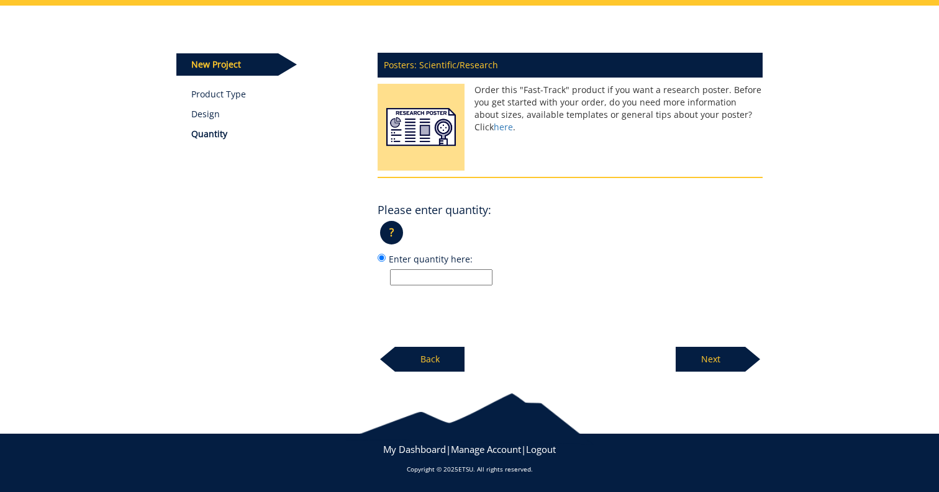
scroll to position [123, 0]
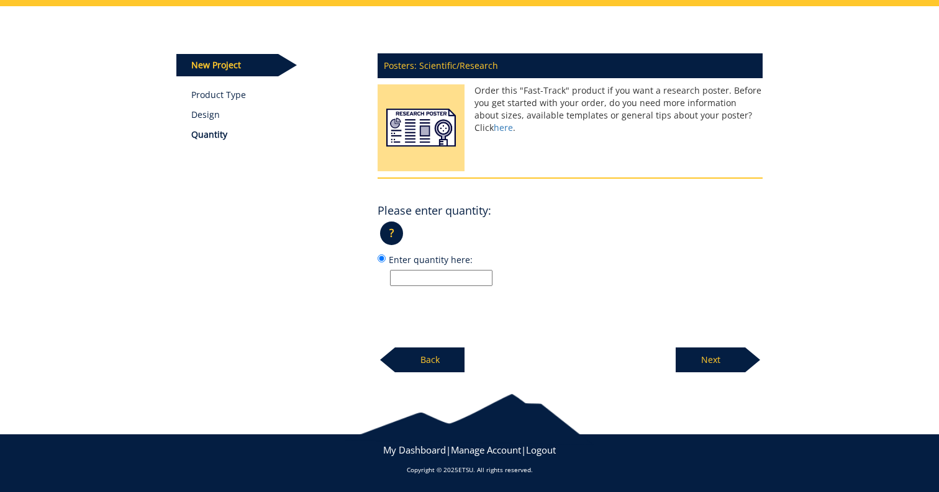
click at [426, 276] on input "Enter quantity here:" at bounding box center [441, 278] width 102 height 16
type input "1"
click at [709, 357] on p "Next" at bounding box center [711, 360] width 70 height 25
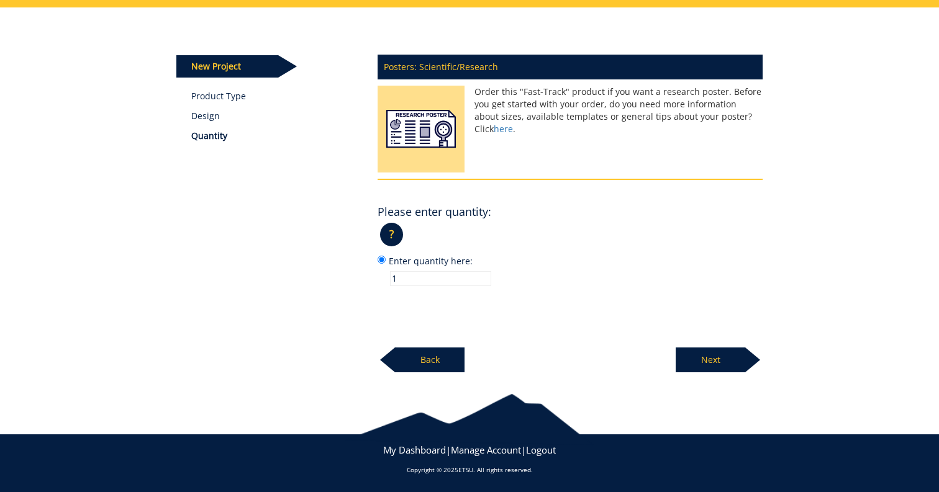
scroll to position [119, 0]
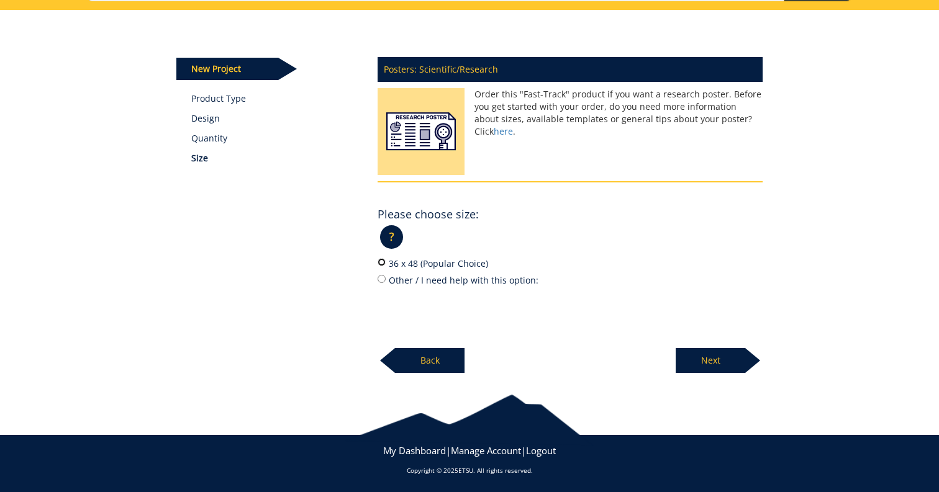
click at [381, 261] on input "36 x 48 (Popular Choice)" at bounding box center [382, 262] width 8 height 8
radio input "true"
click at [710, 355] on p "Next" at bounding box center [711, 360] width 70 height 25
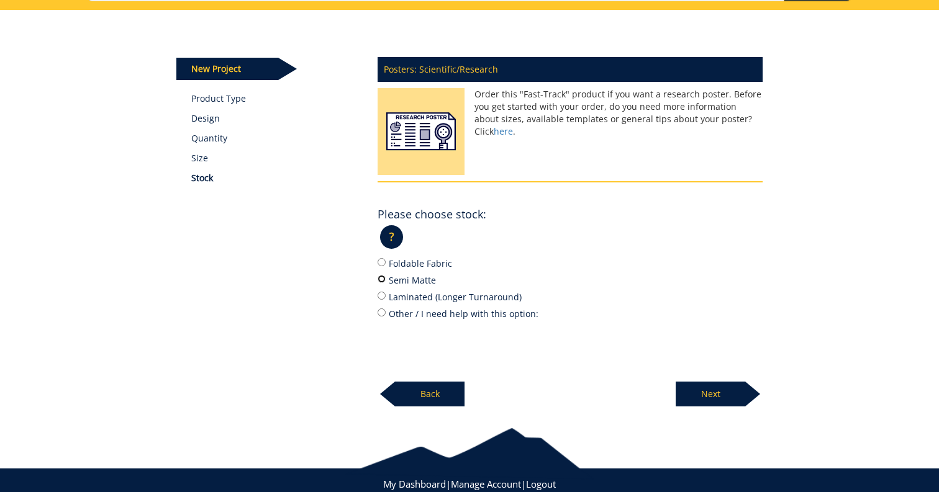
click at [381, 280] on input "Semi Matte" at bounding box center [382, 279] width 8 height 8
radio input "true"
click at [712, 395] on p "Next" at bounding box center [711, 394] width 70 height 25
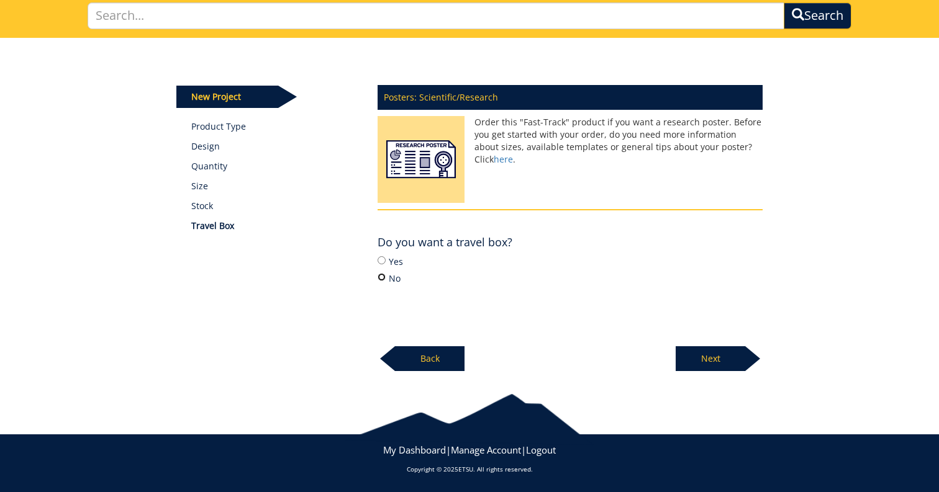
click at [380, 277] on input "No" at bounding box center [382, 277] width 8 height 8
radio input "true"
click at [712, 356] on p "Next" at bounding box center [711, 359] width 70 height 25
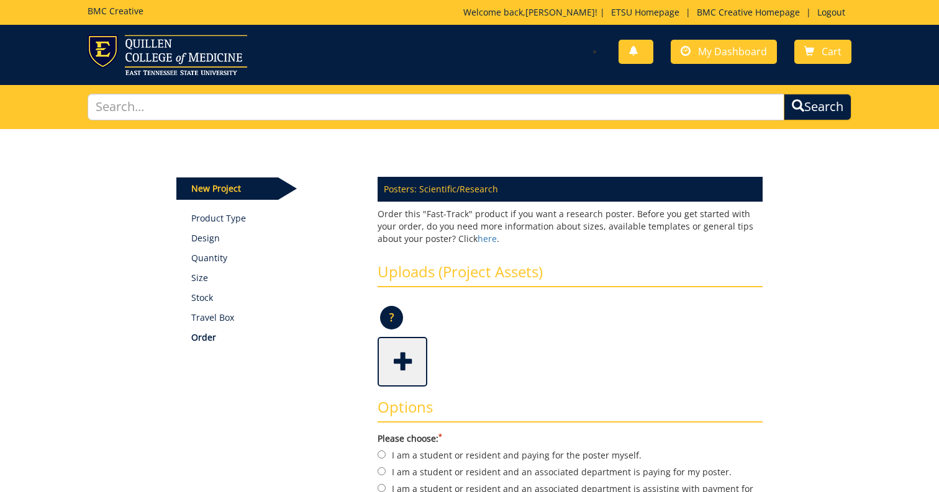
click at [405, 355] on span at bounding box center [404, 360] width 50 height 43
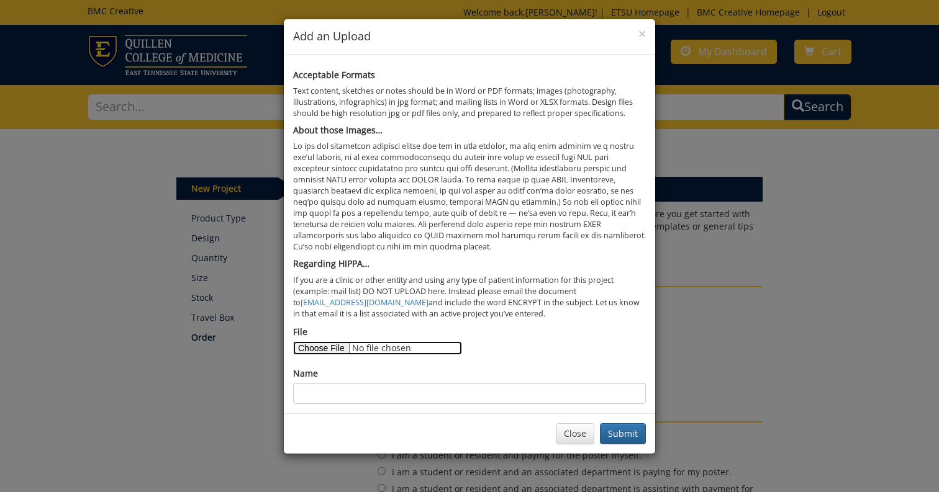
click at [330, 346] on input "File" at bounding box center [377, 349] width 169 height 14
type input "C:\fakepath\ParamedicDiscretion-PosterVFINAL.pdf"
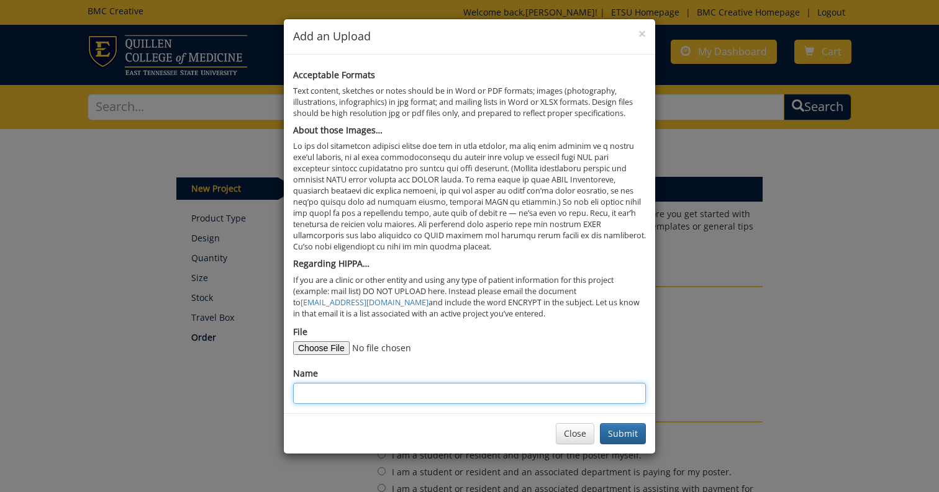
click at [405, 391] on input "Name" at bounding box center [469, 393] width 353 height 21
type input "Paramedic Discretion"
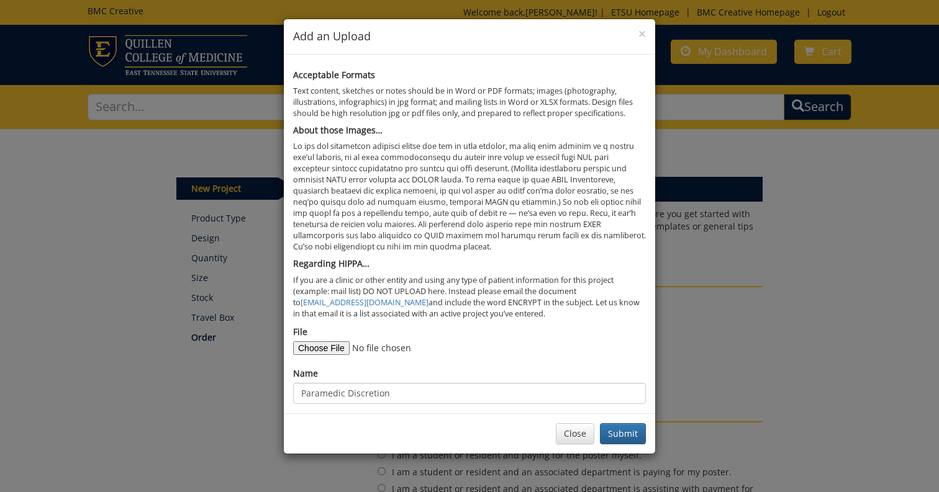
click at [515, 359] on form "File Name Paramedic Discretion" at bounding box center [469, 365] width 353 height 78
click at [624, 433] on button "Submit" at bounding box center [623, 434] width 46 height 21
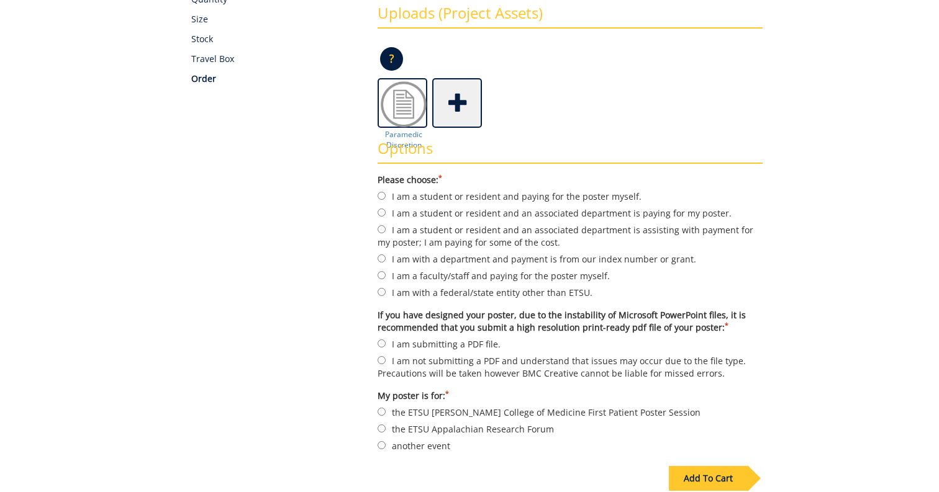
scroll to position [274, 0]
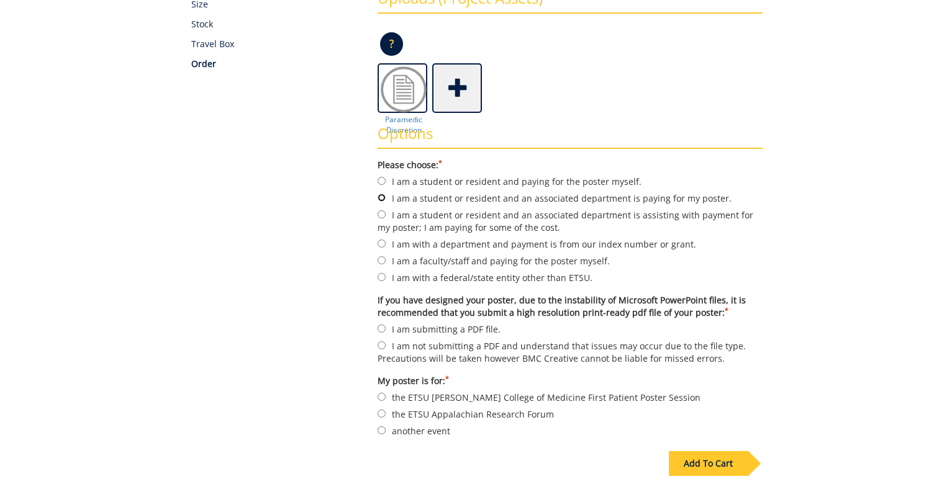
click at [383, 197] on input "I am a student or resident and an associated department is paying for my poster." at bounding box center [382, 198] width 8 height 8
radio input "true"
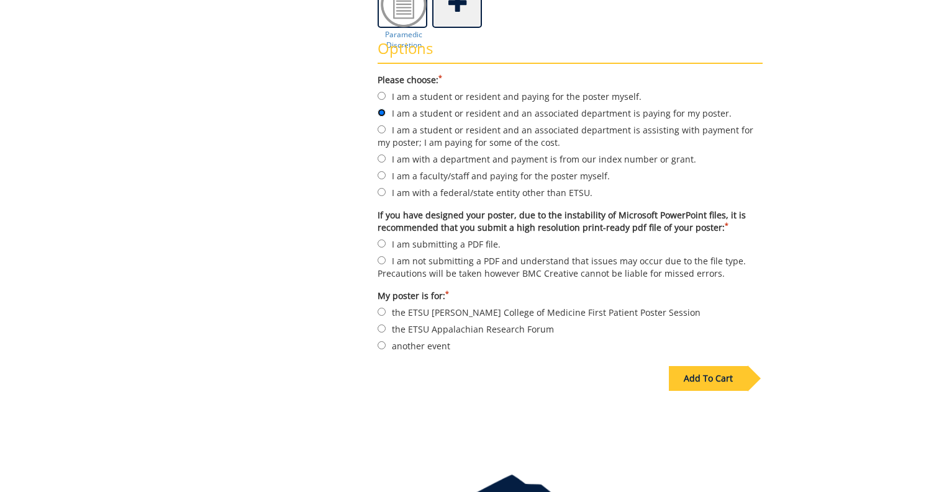
scroll to position [361, 0]
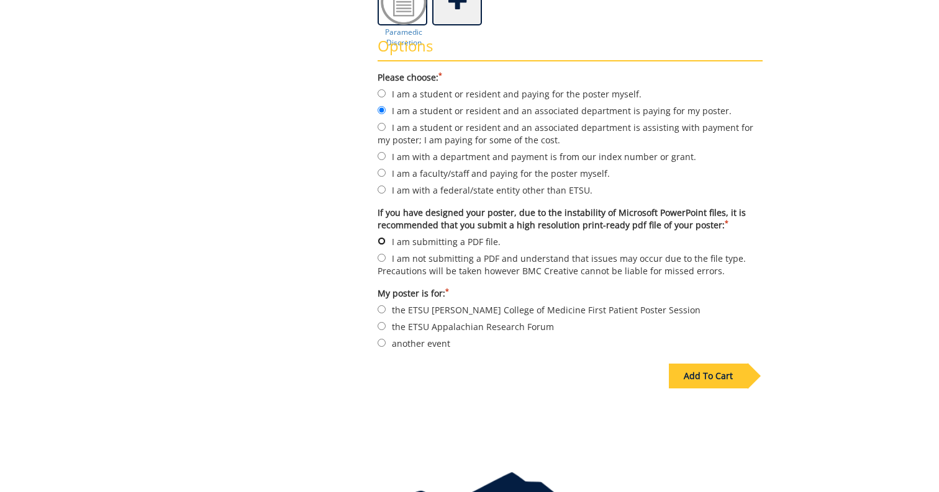
click at [383, 240] on input "I am submitting a PDF file." at bounding box center [382, 241] width 8 height 8
radio input "true"
click at [381, 342] on input "another event" at bounding box center [382, 343] width 8 height 8
radio input "true"
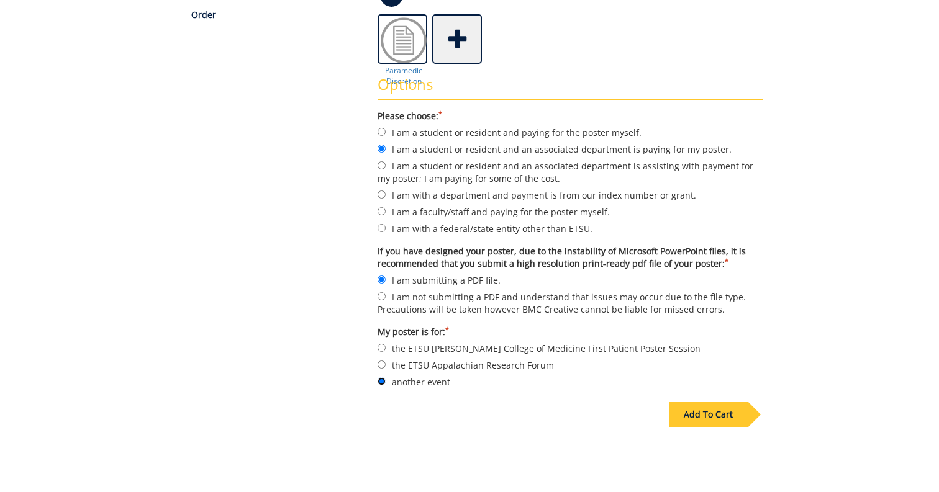
scroll to position [374, 0]
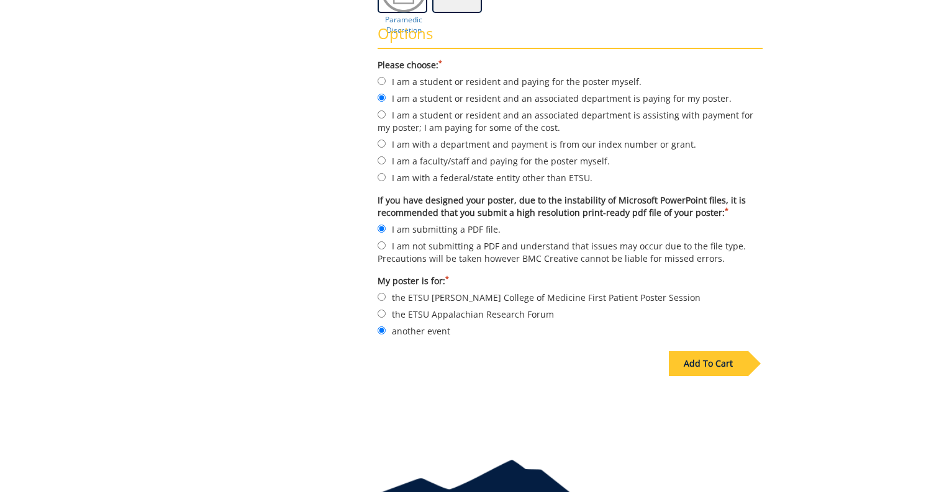
click at [707, 358] on div "Add To Cart" at bounding box center [708, 363] width 79 height 25
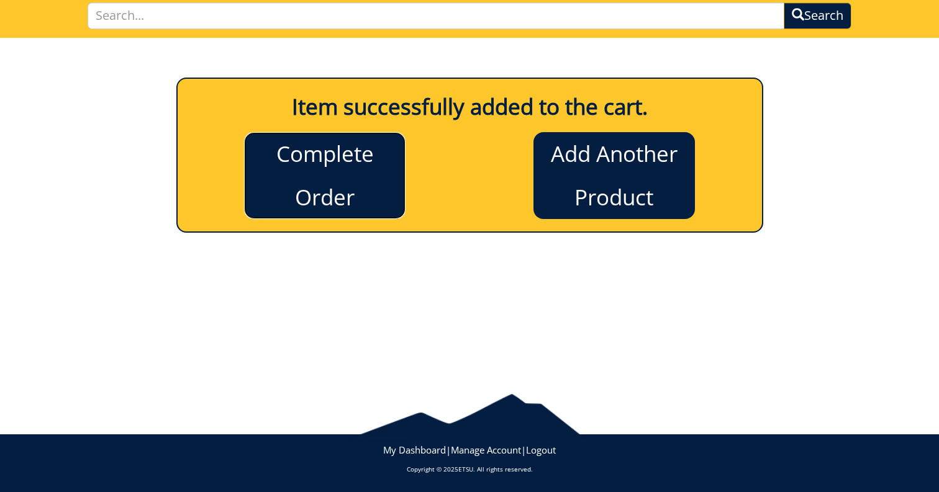
click at [342, 178] on link "Complete Order" at bounding box center [324, 175] width 161 height 87
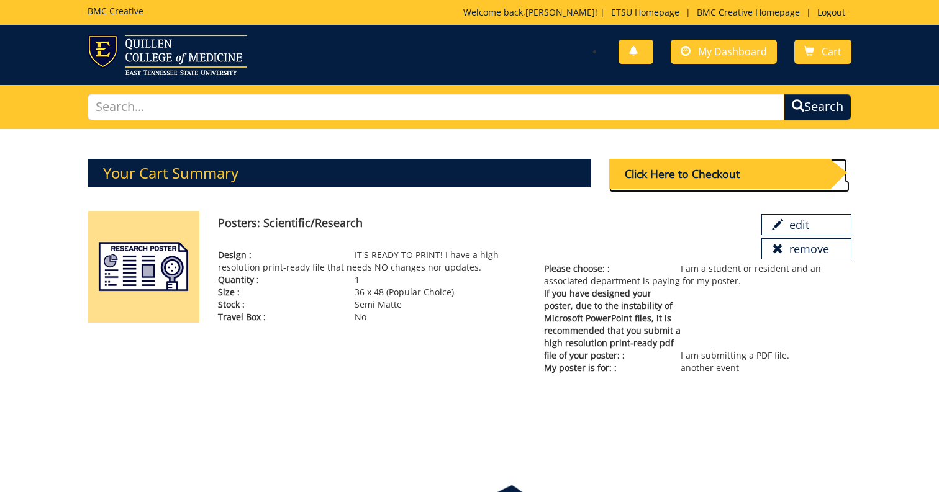
click at [677, 171] on div "Click Here to Checkout" at bounding box center [719, 174] width 220 height 30
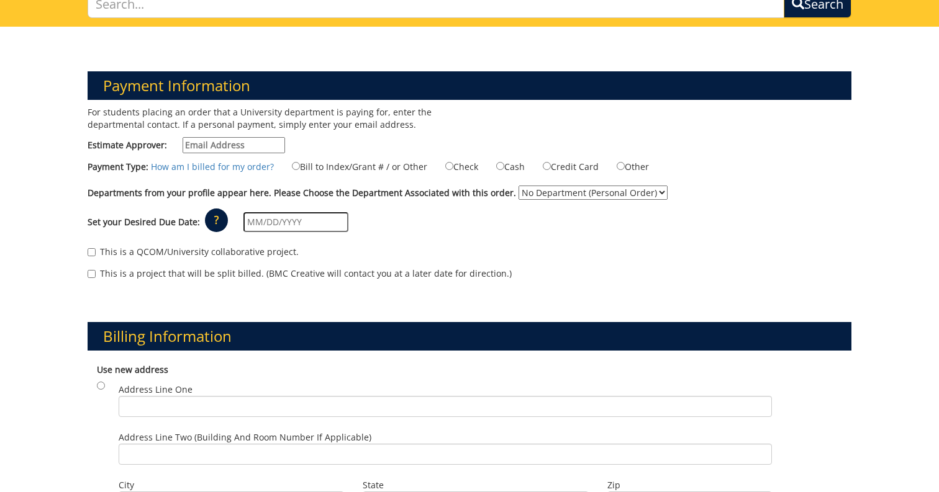
scroll to position [105, 0]
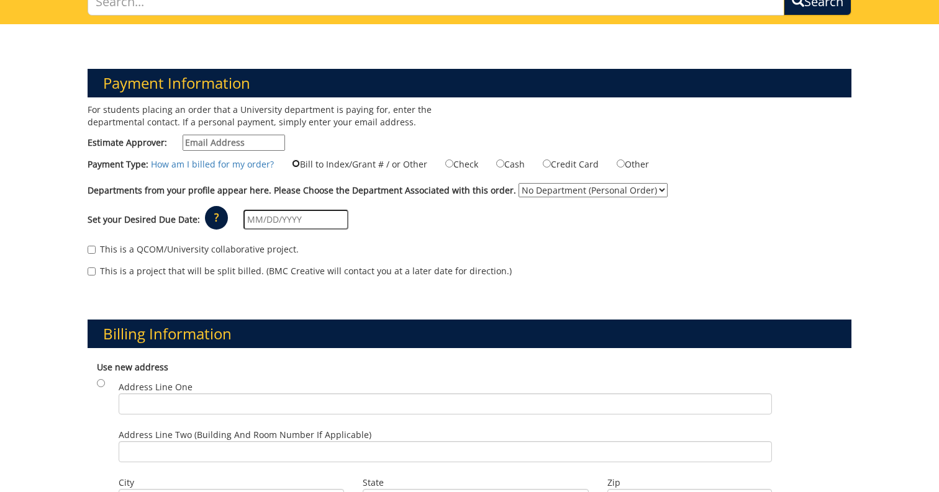
click at [292, 163] on input "Bill to Index/Grant # / or Other" at bounding box center [296, 164] width 8 height 8
radio input "true"
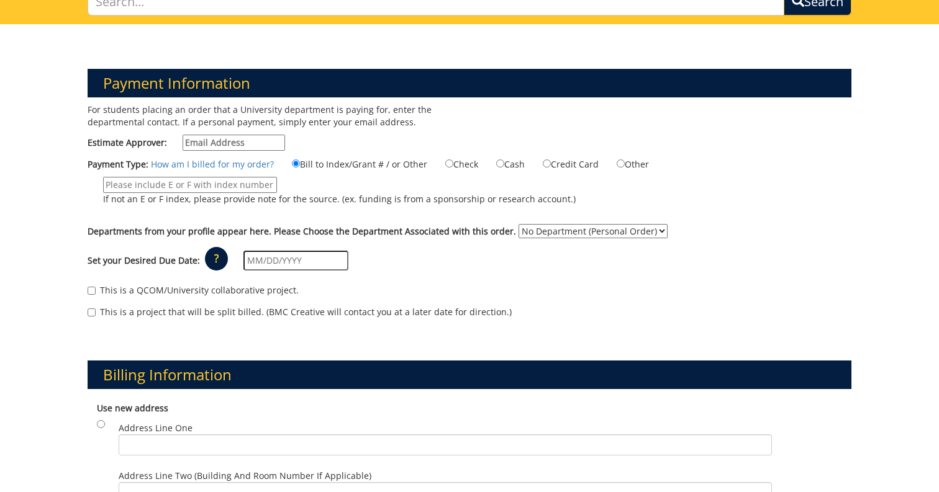
click at [207, 189] on input "If not an E or F index, please provide note for the source. (ex. funding is fro…" at bounding box center [190, 185] width 174 height 16
paste input "31570"
type input "E31570"
click at [250, 205] on label "E31570 If not an E or F index, please provide note for the source. (ex. funding…" at bounding box center [332, 194] width 488 height 35
click at [250, 193] on input "E31570" at bounding box center [190, 185] width 174 height 16
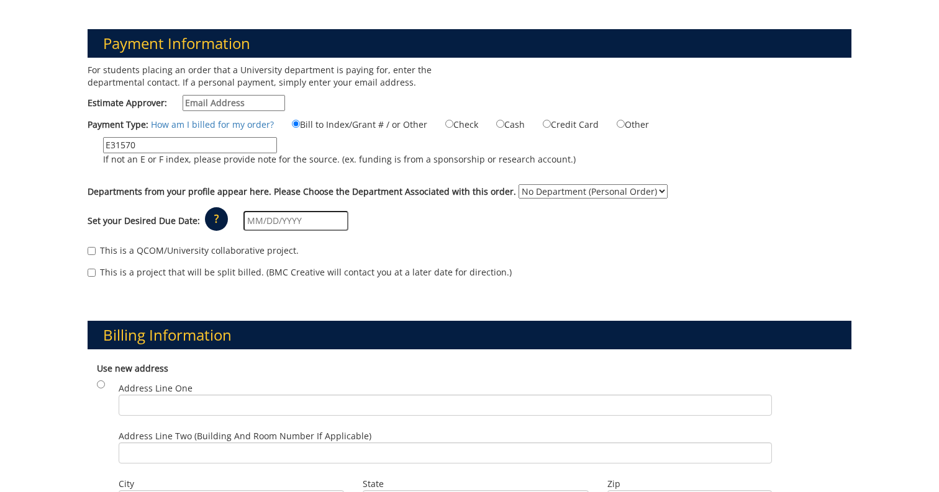
scroll to position [146, 0]
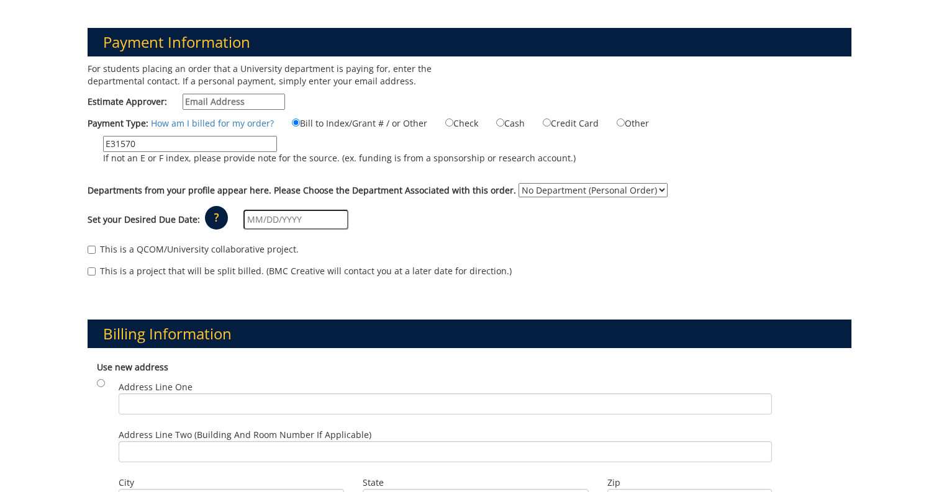
click at [547, 189] on select "No Department (Personal Order)" at bounding box center [593, 190] width 149 height 14
click at [519, 183] on select "No Department (Personal Order)" at bounding box center [593, 190] width 149 height 14
click at [646, 191] on select "No Department (Personal Order)" at bounding box center [593, 190] width 149 height 14
click at [221, 101] on input "Estimate Approver:" at bounding box center [234, 102] width 102 height 16
type input "shortcl@mail.etsu.edu"
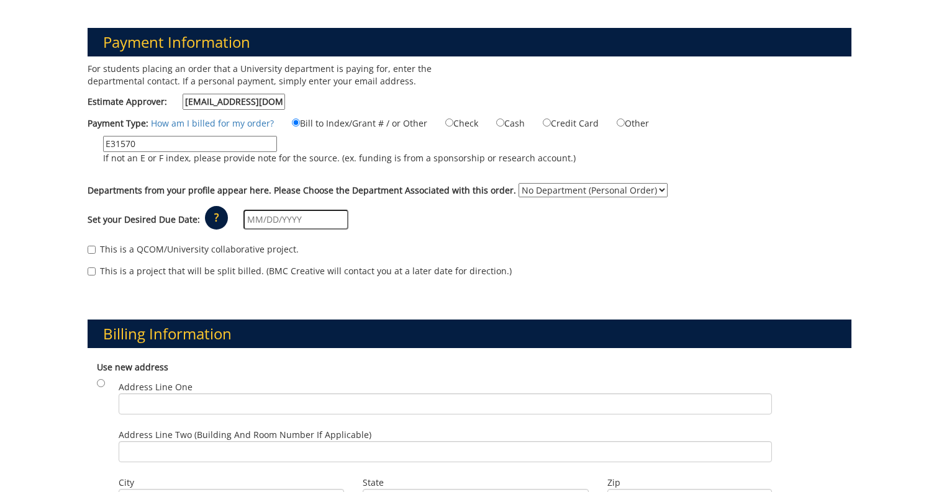
click at [420, 210] on div "Set your Desired Due Date: ? × How long will my project take to finish? : Pleas…" at bounding box center [469, 220] width 782 height 34
click at [283, 217] on input "text" at bounding box center [295, 220] width 105 height 20
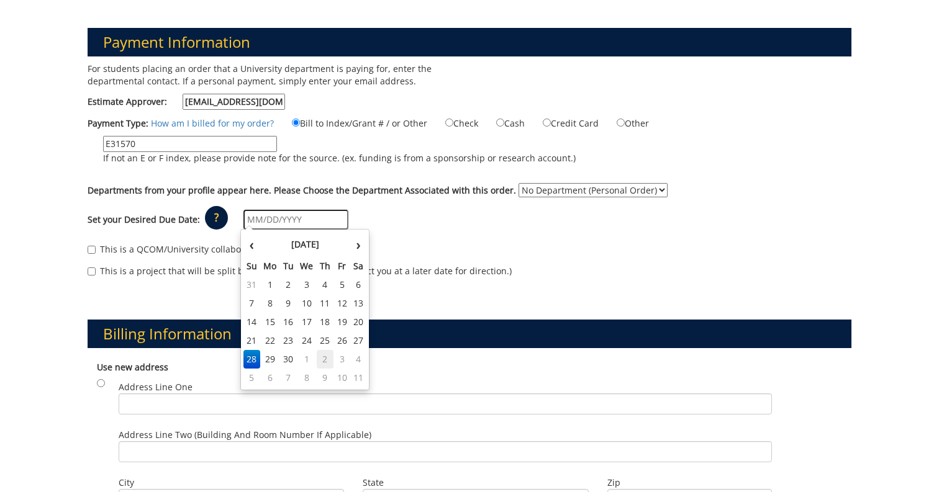
click at [322, 358] on td "2" at bounding box center [325, 359] width 17 height 19
type input "[DATE]"
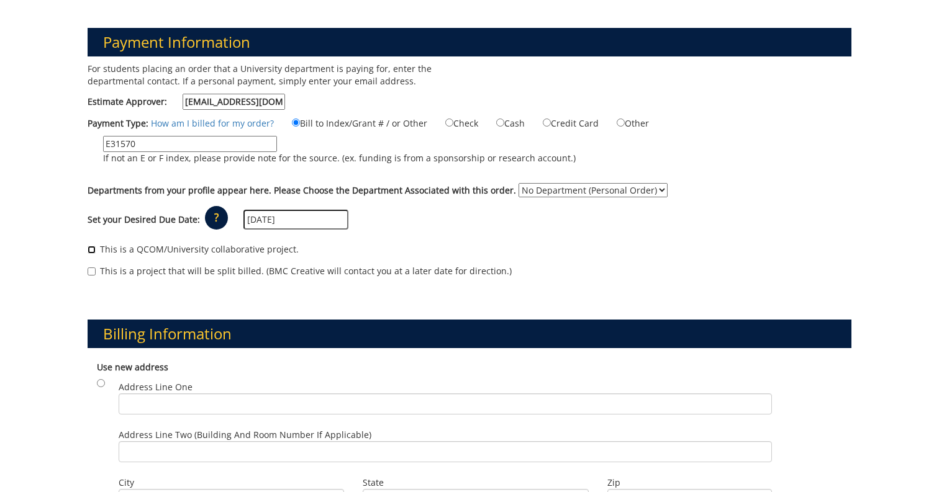
click at [91, 246] on input "This is a QCOM/University collaborative project." at bounding box center [92, 250] width 8 height 8
checkbox input "true"
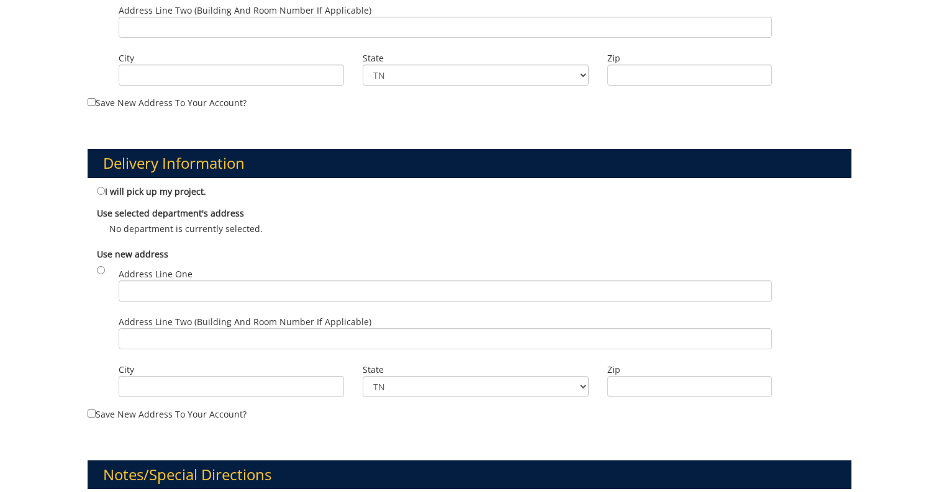
scroll to position [571, 0]
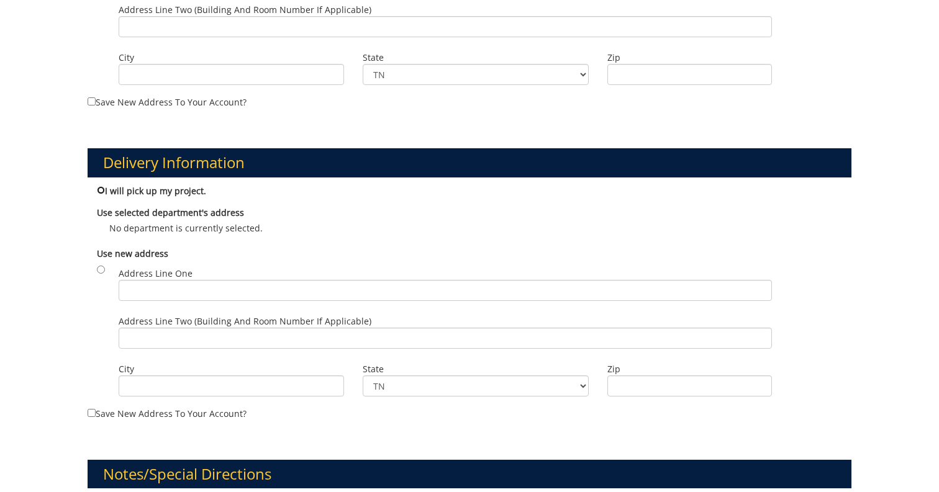
click at [100, 188] on input "I will pick up my project." at bounding box center [101, 190] width 8 height 8
radio input "true"
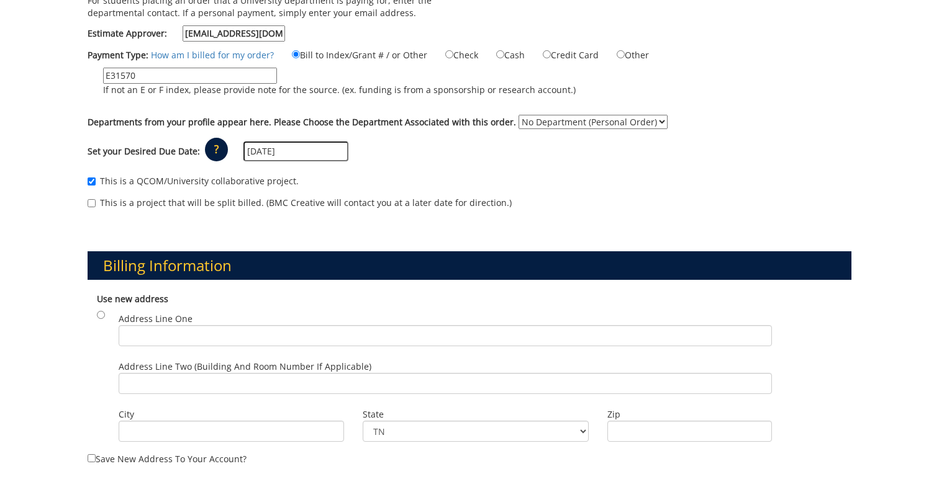
scroll to position [211, 0]
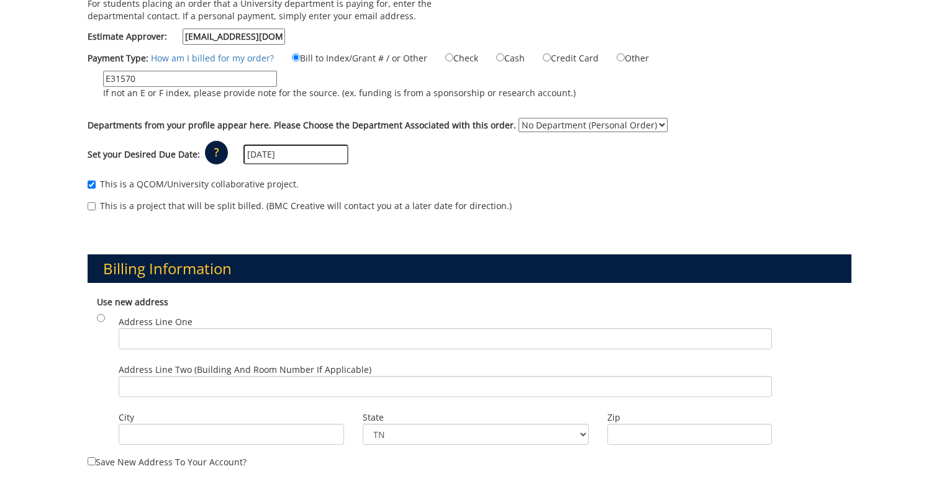
click at [424, 146] on div "Set your Desired Due Date: ? × How long will my project take to finish? : Pleas…" at bounding box center [469, 155] width 782 height 34
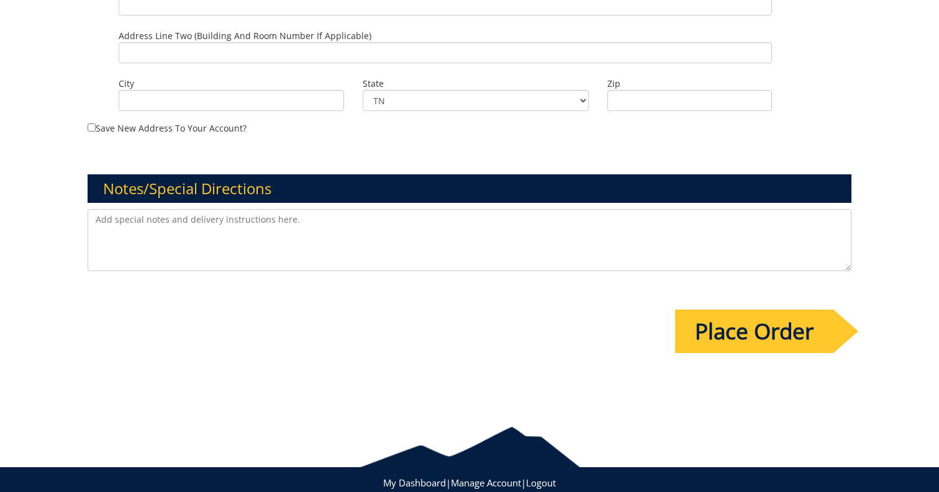
scroll to position [874, 0]
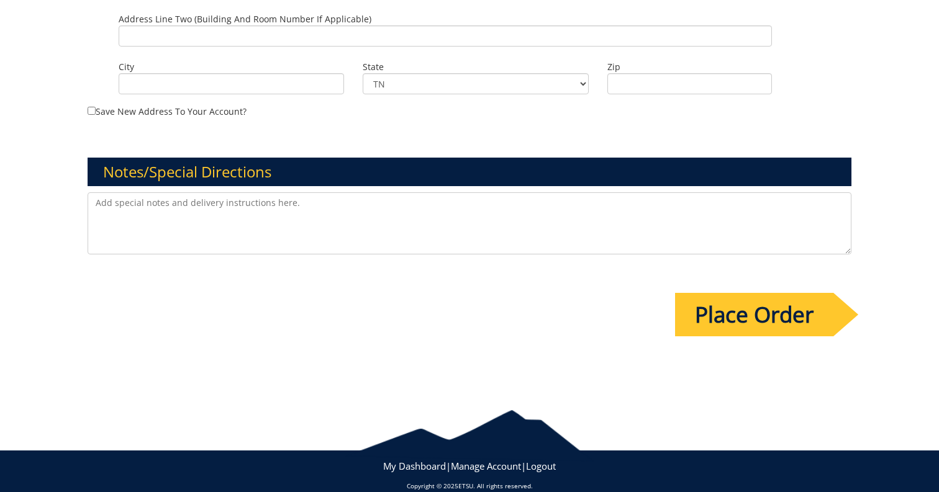
click at [292, 200] on textarea at bounding box center [470, 224] width 764 height 62
type textarea "If there are issues with missing information provided above, let me know. I thi…"
click at [743, 319] on input "Place Order" at bounding box center [754, 314] width 158 height 43
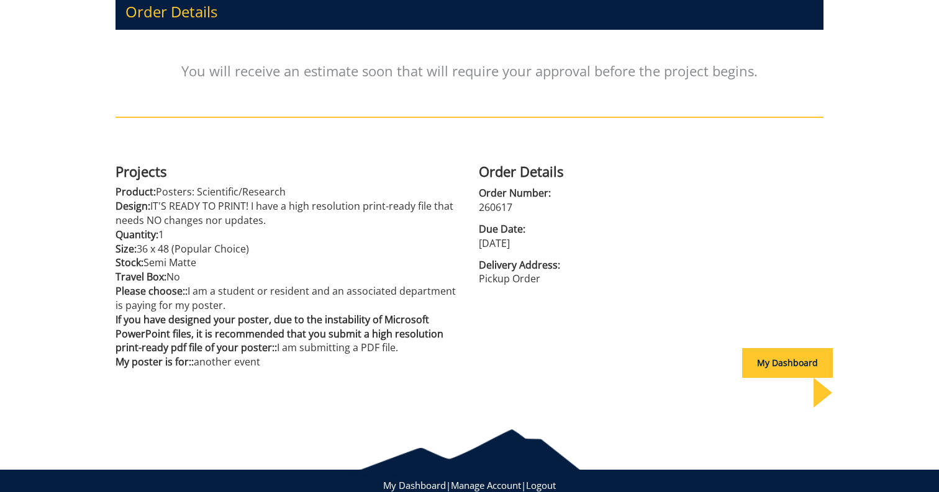
scroll to position [183, 0]
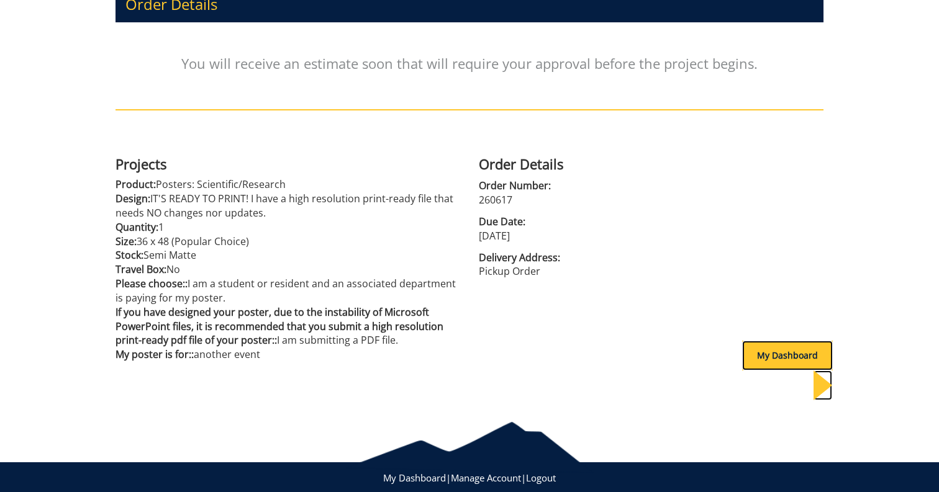
click at [790, 360] on div "My Dashboard" at bounding box center [787, 356] width 91 height 30
